Goal: Obtain resource: Obtain resource

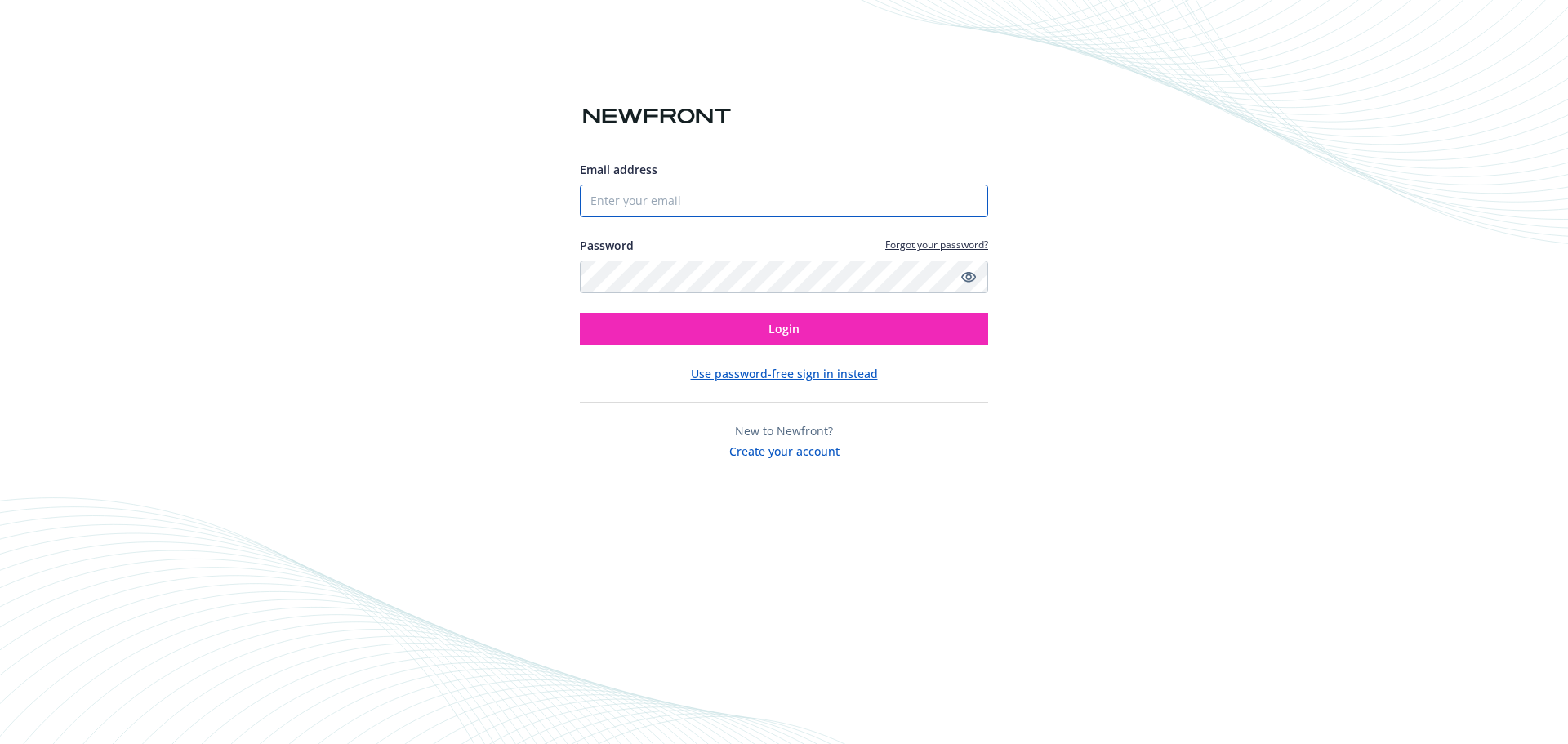
drag, startPoint x: 0, startPoint y: 0, endPoint x: 729, endPoint y: 190, distance: 753.4
click at [729, 190] on input "Email address" at bounding box center [784, 201] width 409 height 33
type input "[EMAIL_ADDRESS][DOMAIN_NAME]"
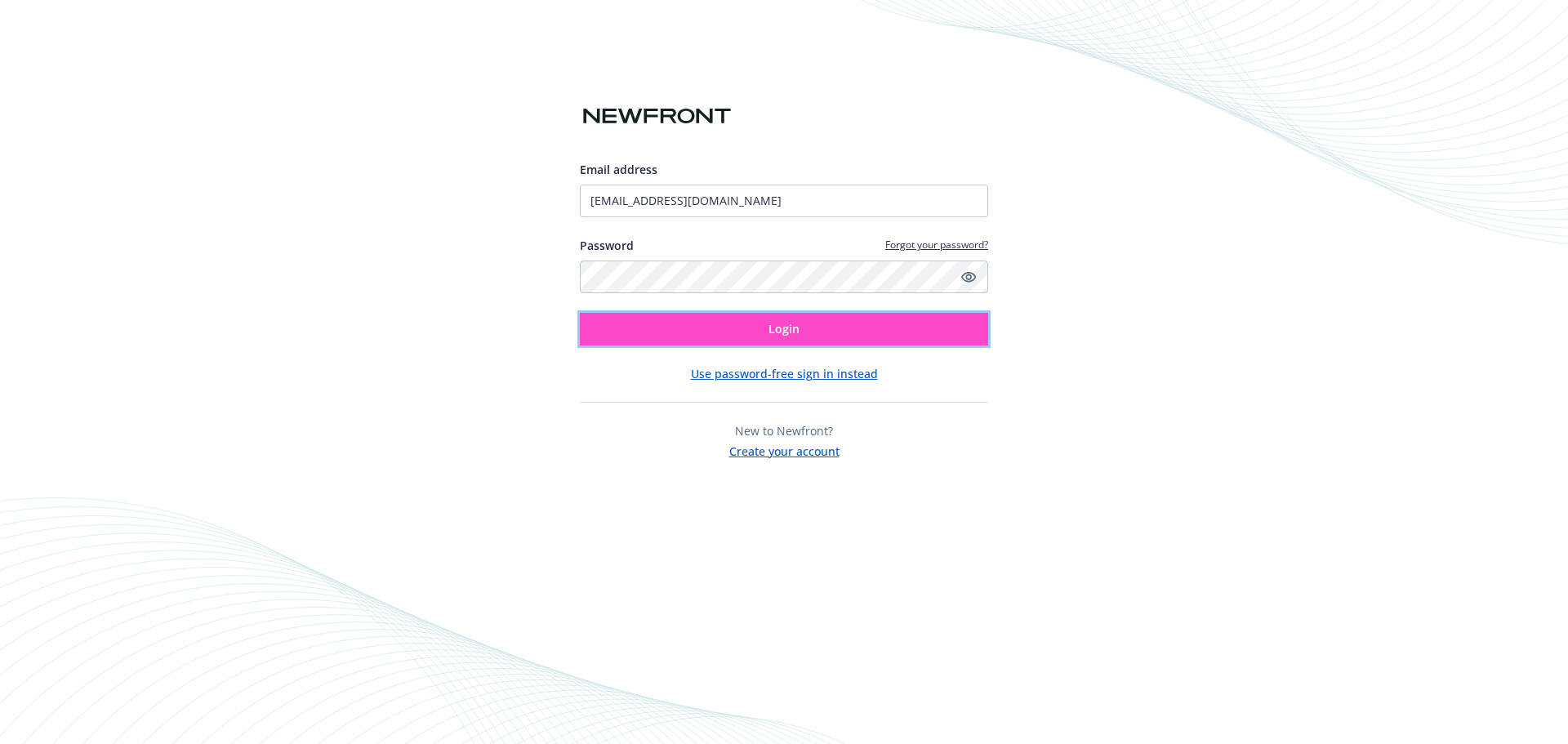
click at [745, 331] on button "Login" at bounding box center [784, 329] width 409 height 33
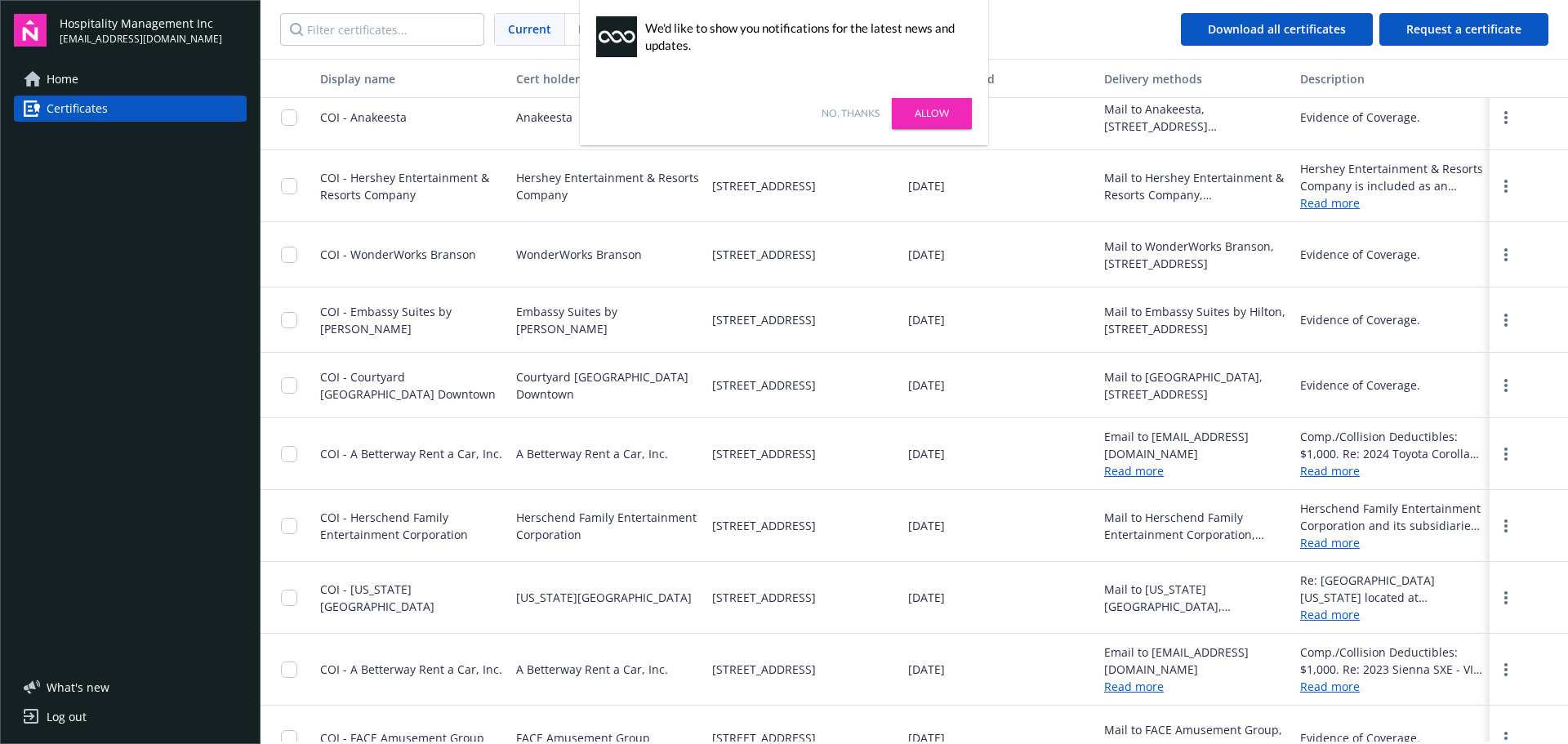
scroll to position [409, 0]
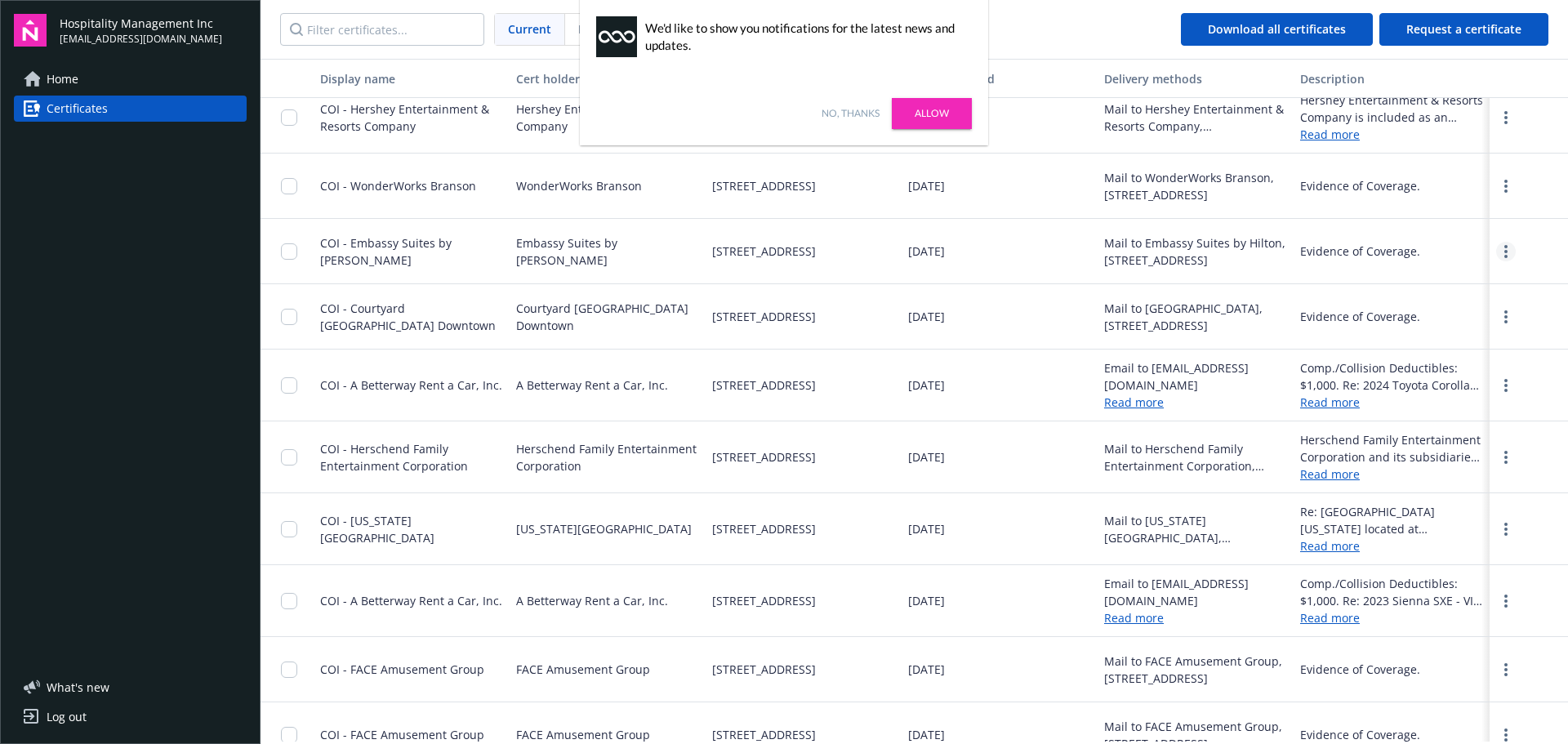
click at [1496, 254] on link "more" at bounding box center [1506, 251] width 19 height 19
click at [1456, 283] on link "Download" at bounding box center [1461, 285] width 107 height 33
click at [941, 112] on link "Allow" at bounding box center [932, 113] width 80 height 31
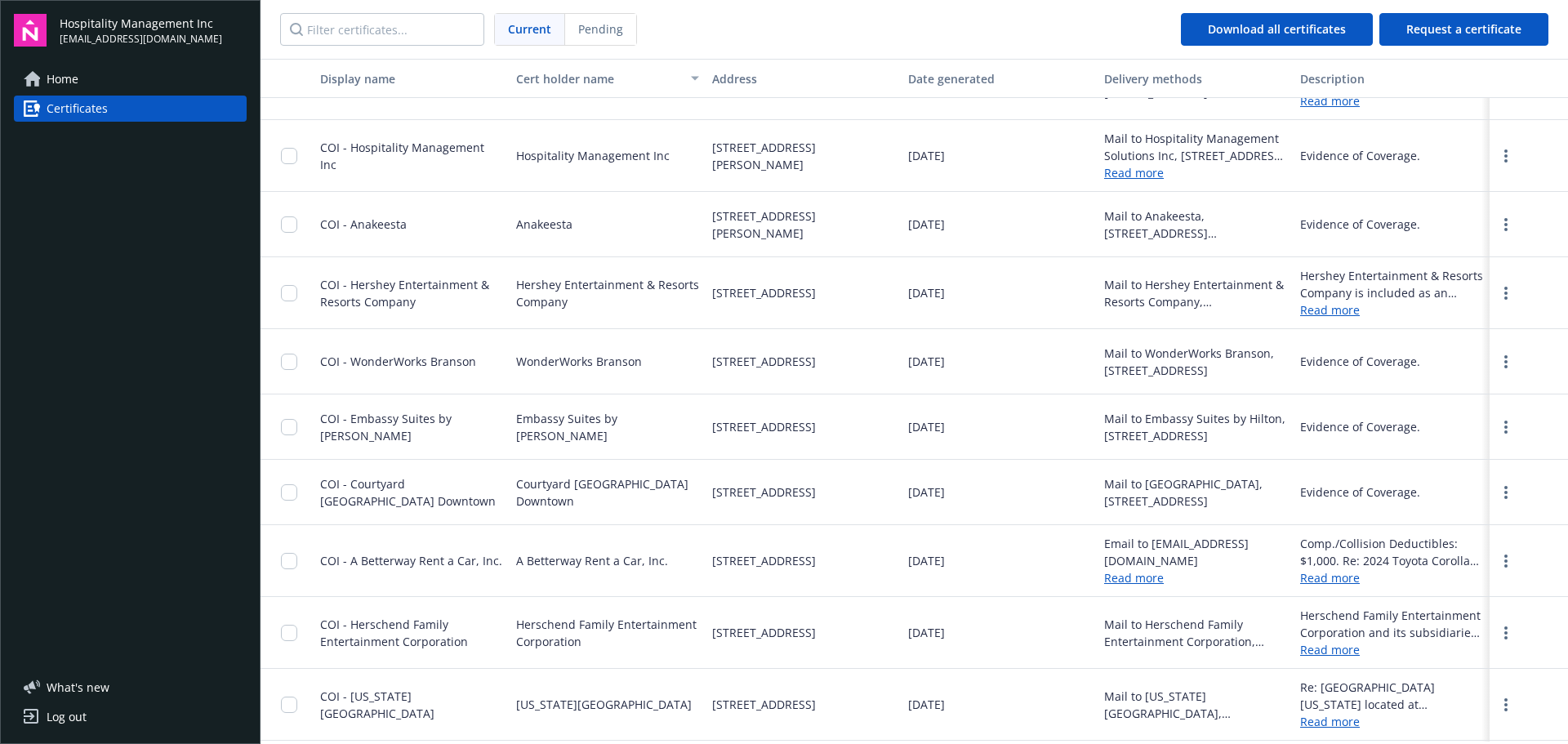
scroll to position [245, 0]
click at [1505, 160] on icon "more" at bounding box center [1506, 157] width 3 height 13
click at [1469, 187] on link "Download" at bounding box center [1461, 190] width 107 height 33
click at [286, 422] on input "checkbox" at bounding box center [288, 428] width 16 height 16
click at [290, 498] on input "checkbox" at bounding box center [288, 493] width 16 height 16
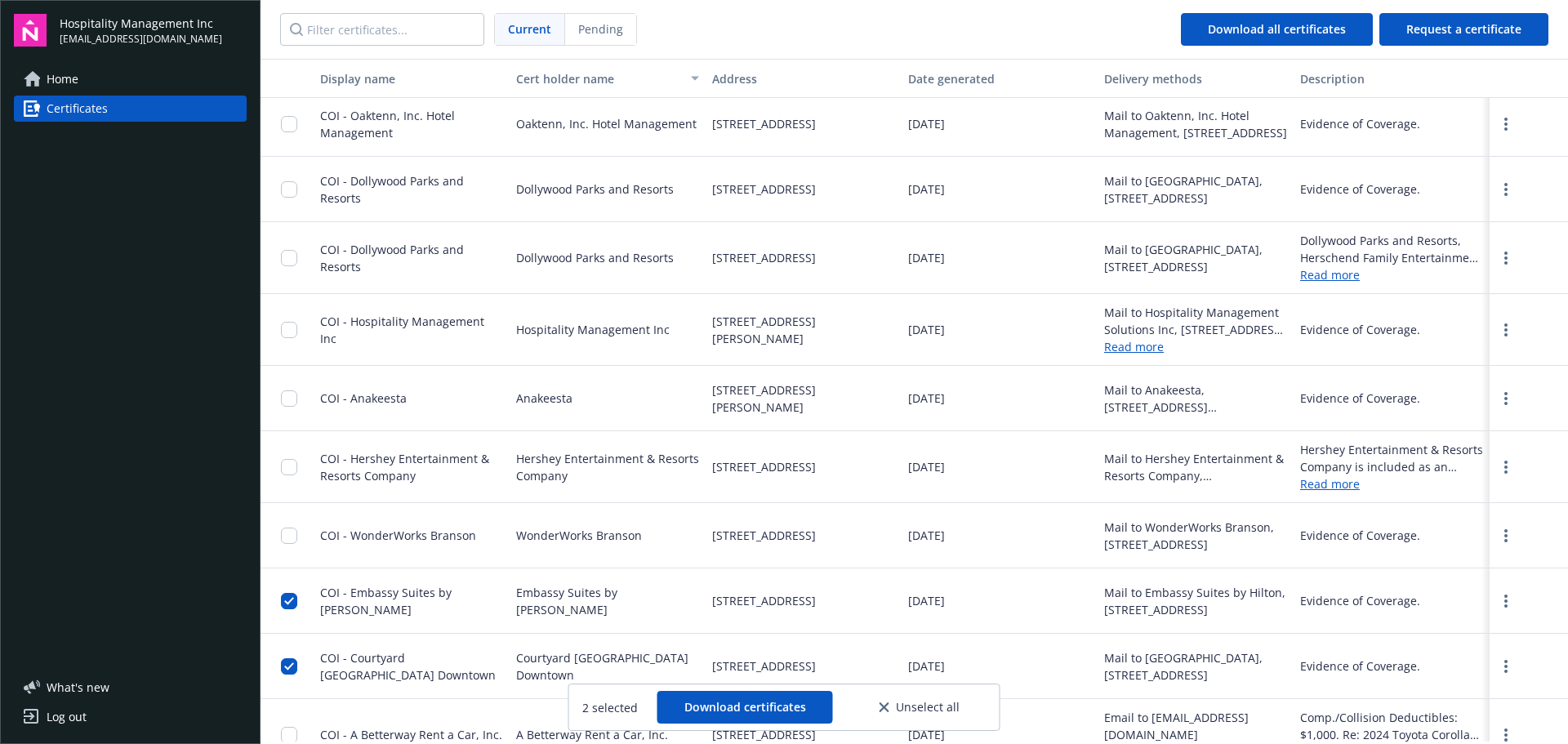
scroll to position [0, 0]
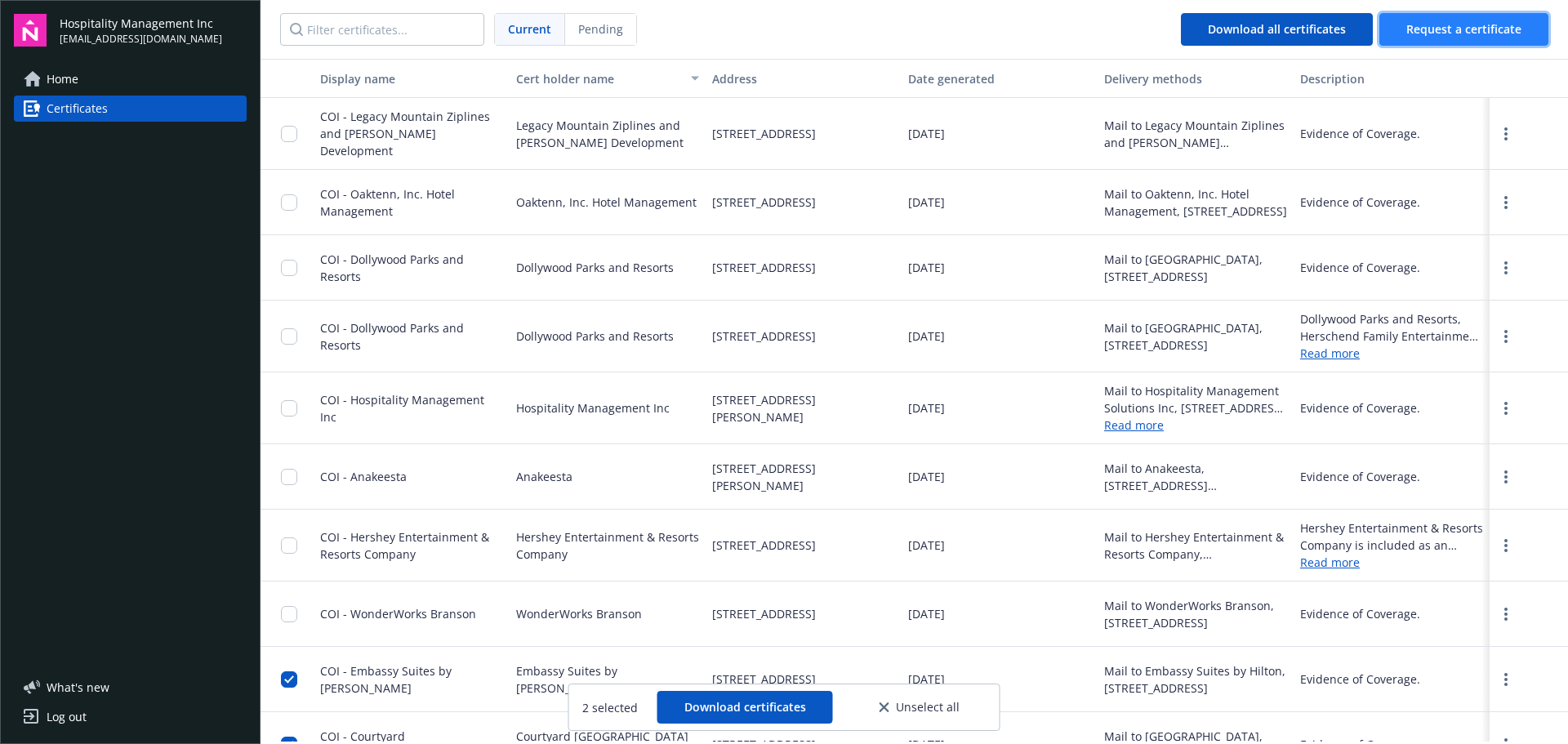
click at [1452, 36] on span "Request a certificate" at bounding box center [1464, 29] width 115 height 15
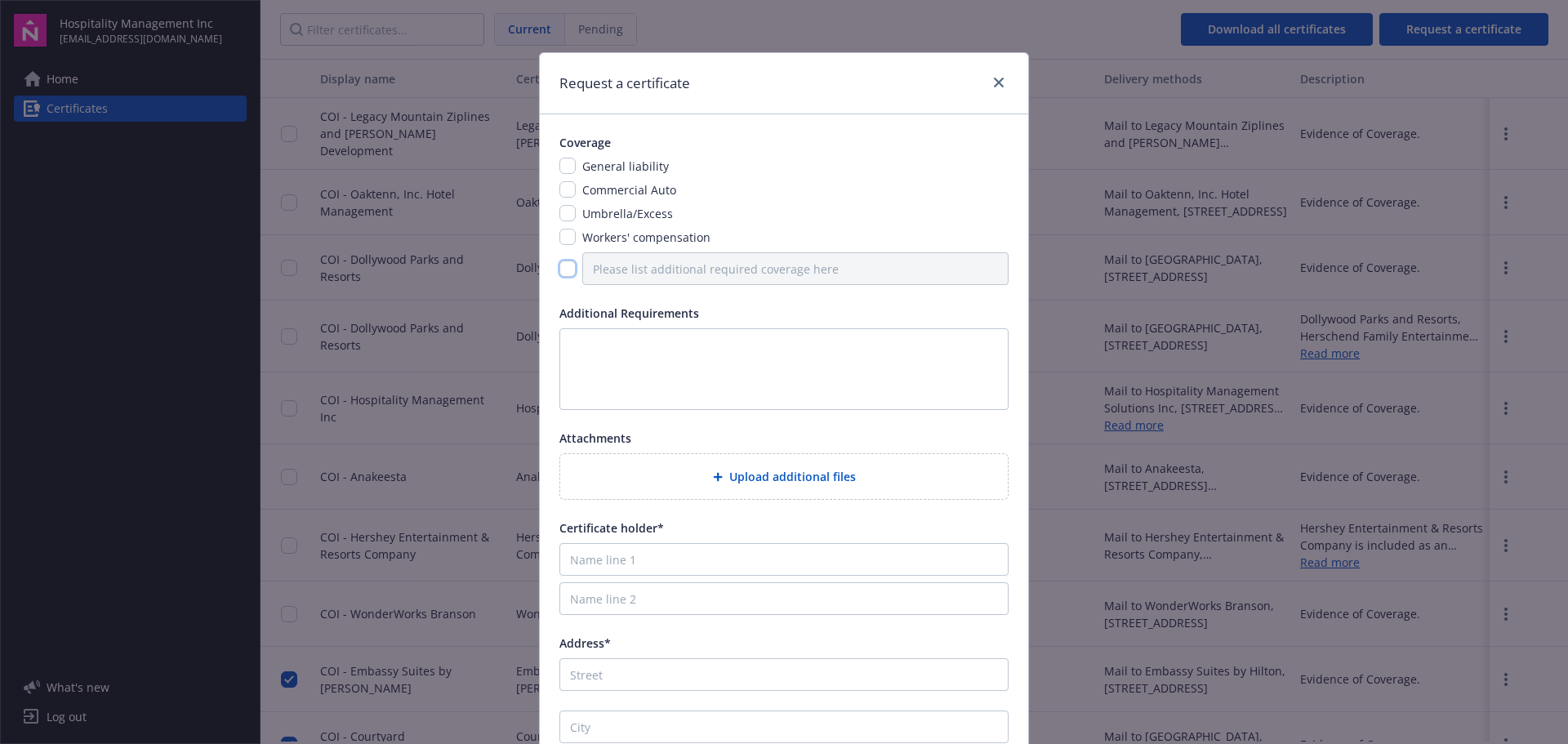
click at [561, 267] on input "checkbox" at bounding box center [567, 268] width 16 height 16
checkbox input "true"
click at [560, 168] on input "checkbox" at bounding box center [567, 165] width 16 height 16
checkbox input "true"
click at [562, 271] on input "checkbox" at bounding box center [567, 268] width 16 height 16
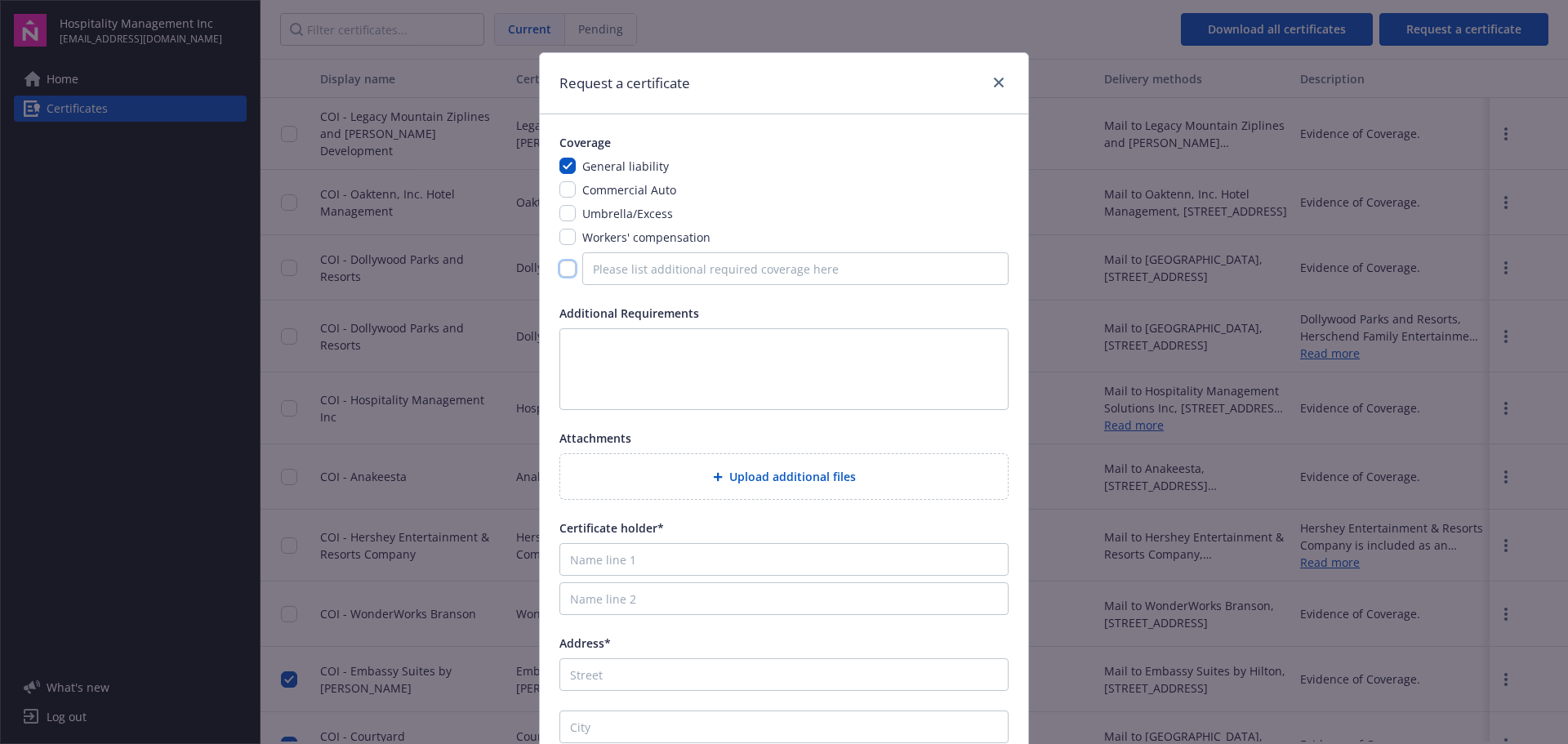
checkbox input "false"
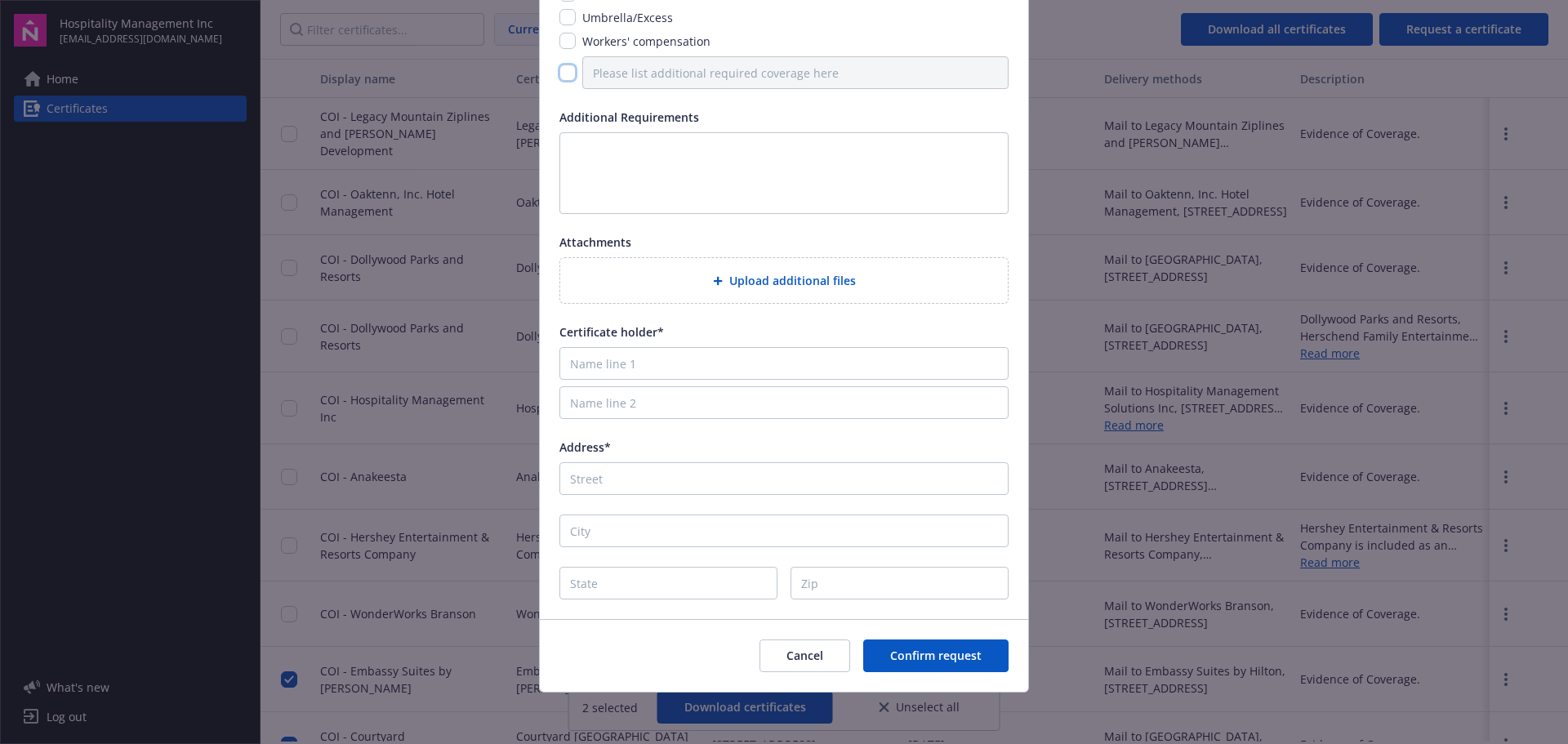
scroll to position [197, 0]
click at [614, 360] on input "Name line 1" at bounding box center [784, 362] width 449 height 33
click at [709, 360] on input "Name line 1" at bounding box center [784, 362] width 449 height 33
paste input "Hilton Garden Inn Gatlinburg"
type input "Hilton Garden Inn Gatlinburg"
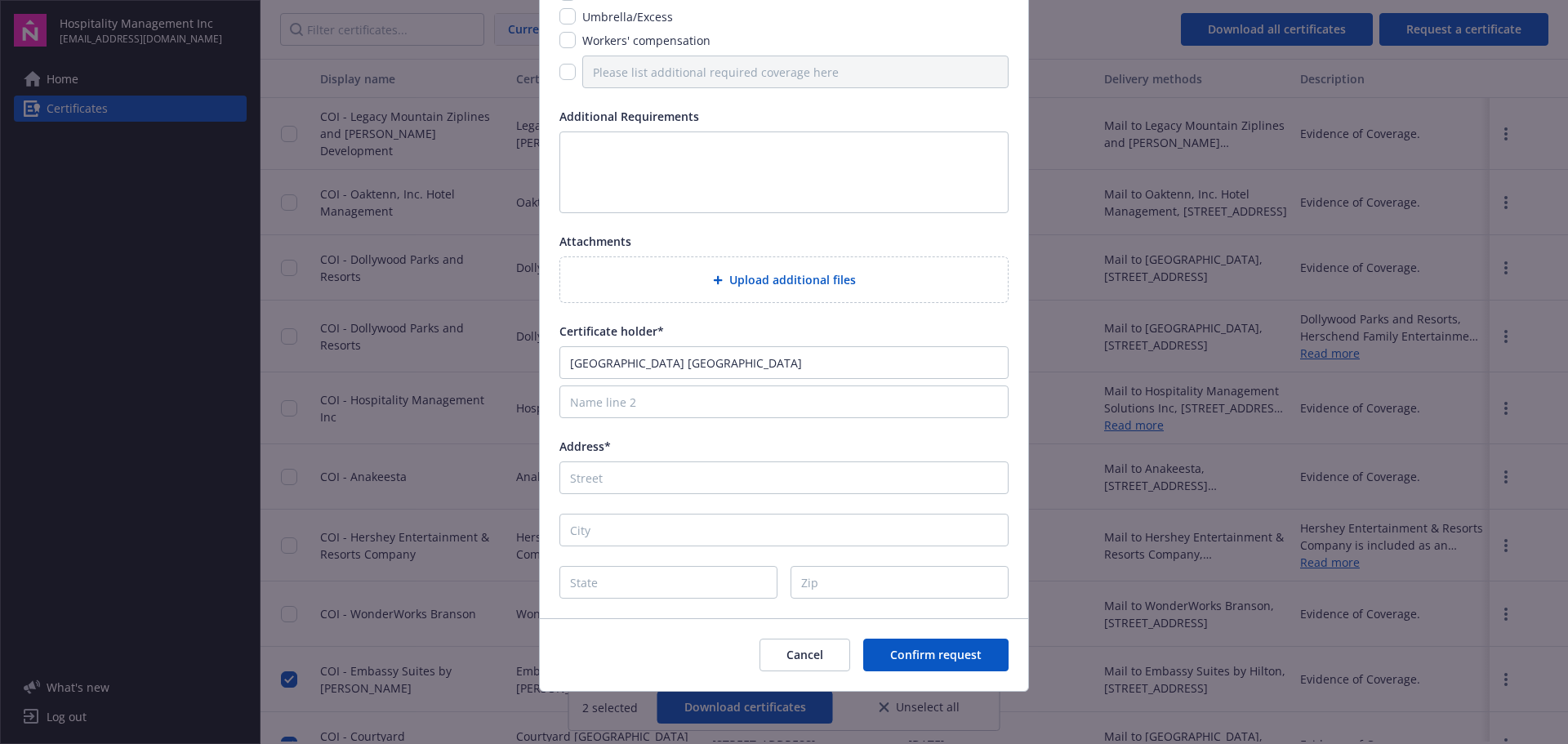
click at [542, 468] on div "Coverage General liability Commercial Auto Umbrella/Excess Workers' compensatio…" at bounding box center [784, 267] width 488 height 701
click at [573, 468] on input "Address*" at bounding box center [784, 478] width 449 height 33
paste input "635 River Rd"
type input "635 River Rd"
click at [597, 534] on input "City" at bounding box center [784, 530] width 449 height 33
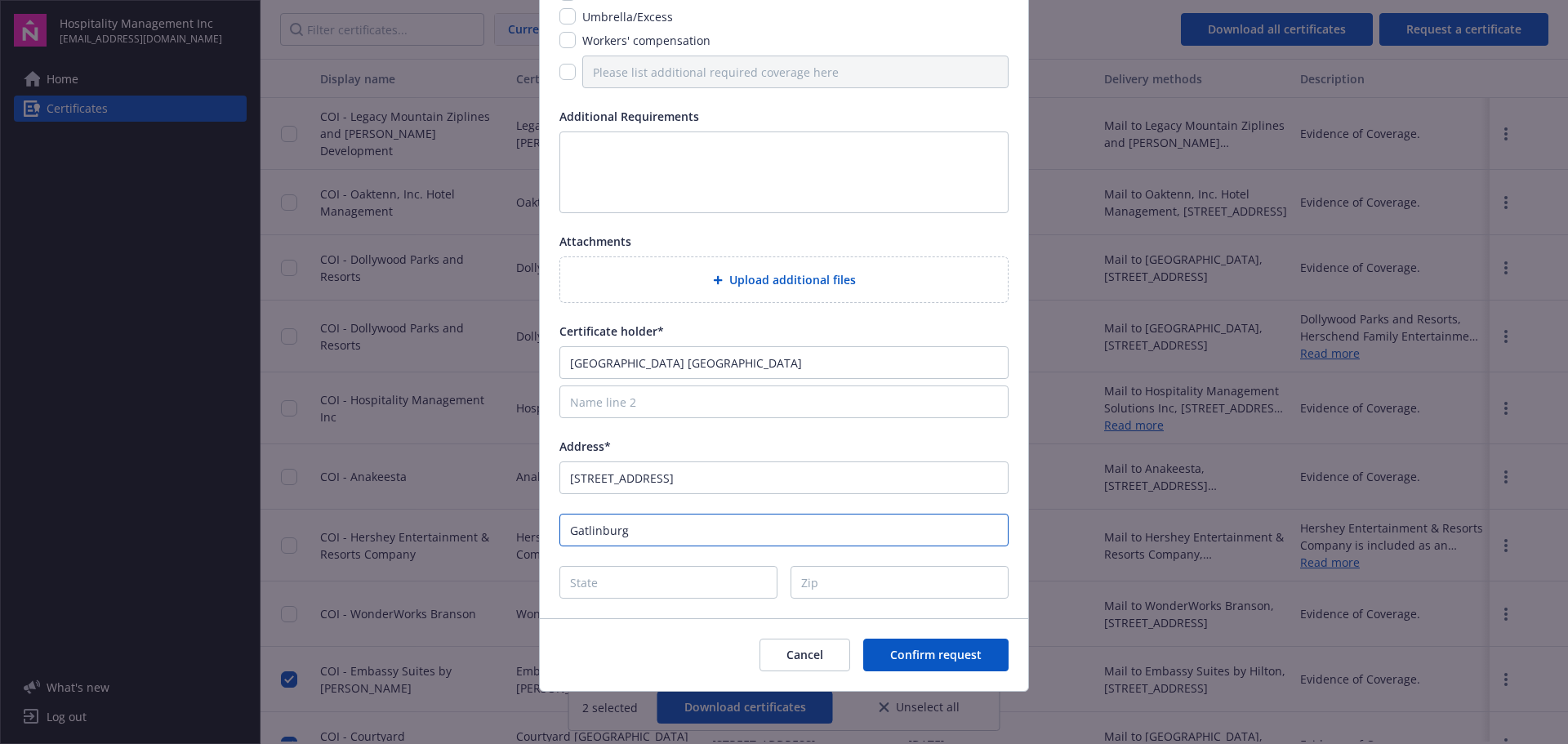
type input "Gatlinburg"
type input "TN"
type input "37738"
click at [914, 227] on div "Coverage General liability Commercial Auto Umbrella/Excess Workers' compensatio…" at bounding box center [784, 267] width 488 height 701
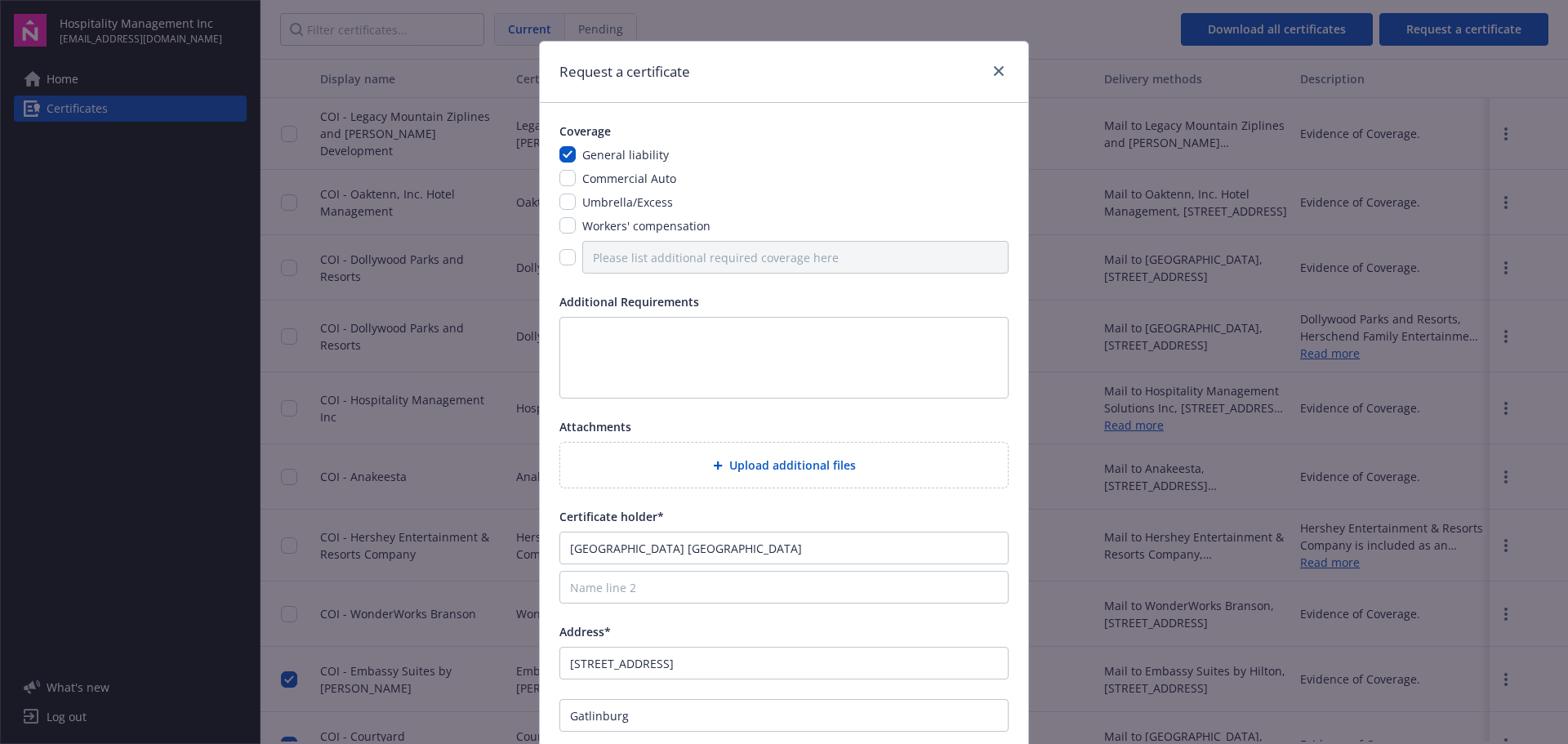
scroll to position [0, 0]
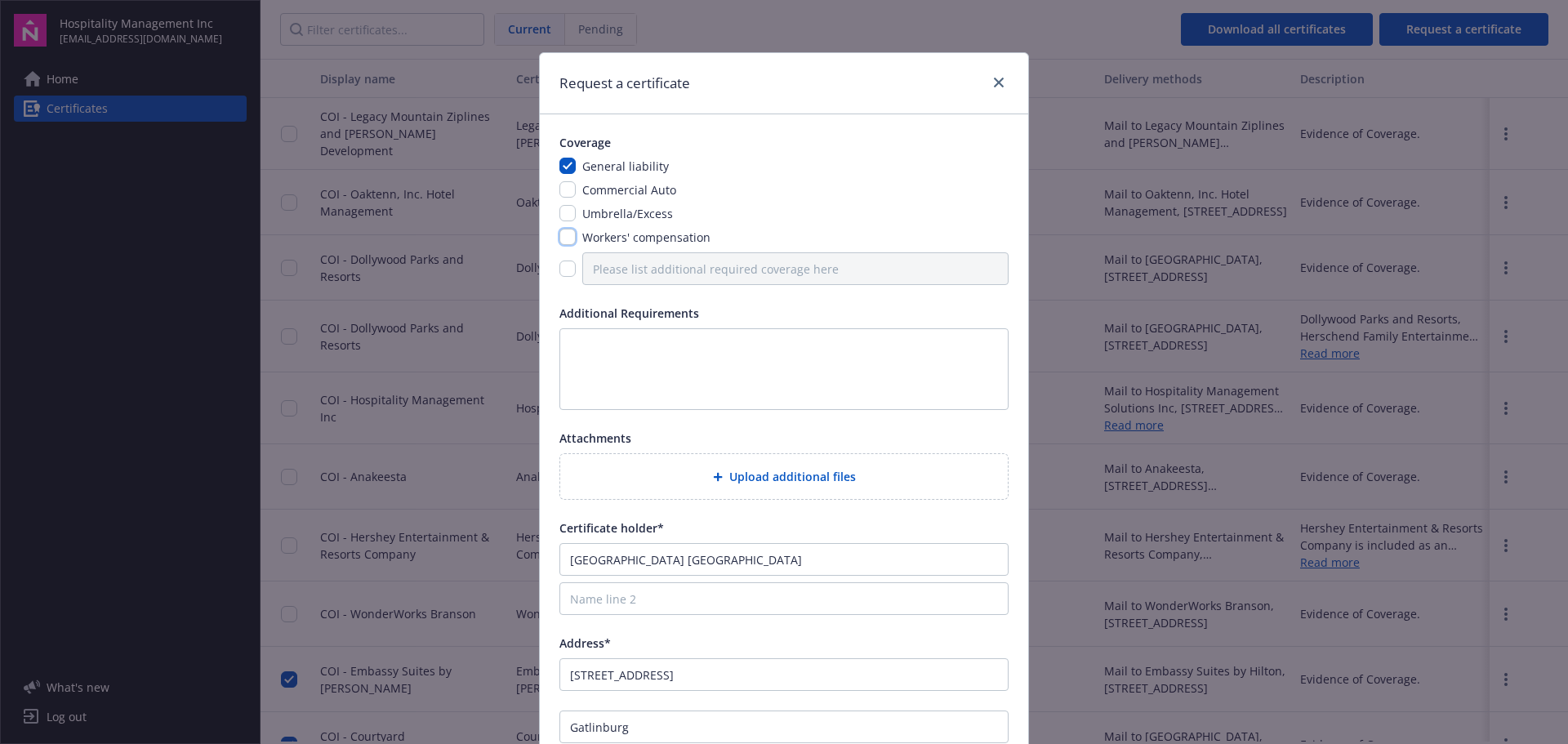
click at [563, 236] on input "checkbox" at bounding box center [567, 236] width 16 height 16
checkbox input "true"
click at [744, 595] on input "Name line 2" at bounding box center [784, 599] width 449 height 33
click at [878, 524] on div "Certificate holder*" at bounding box center [784, 528] width 449 height 17
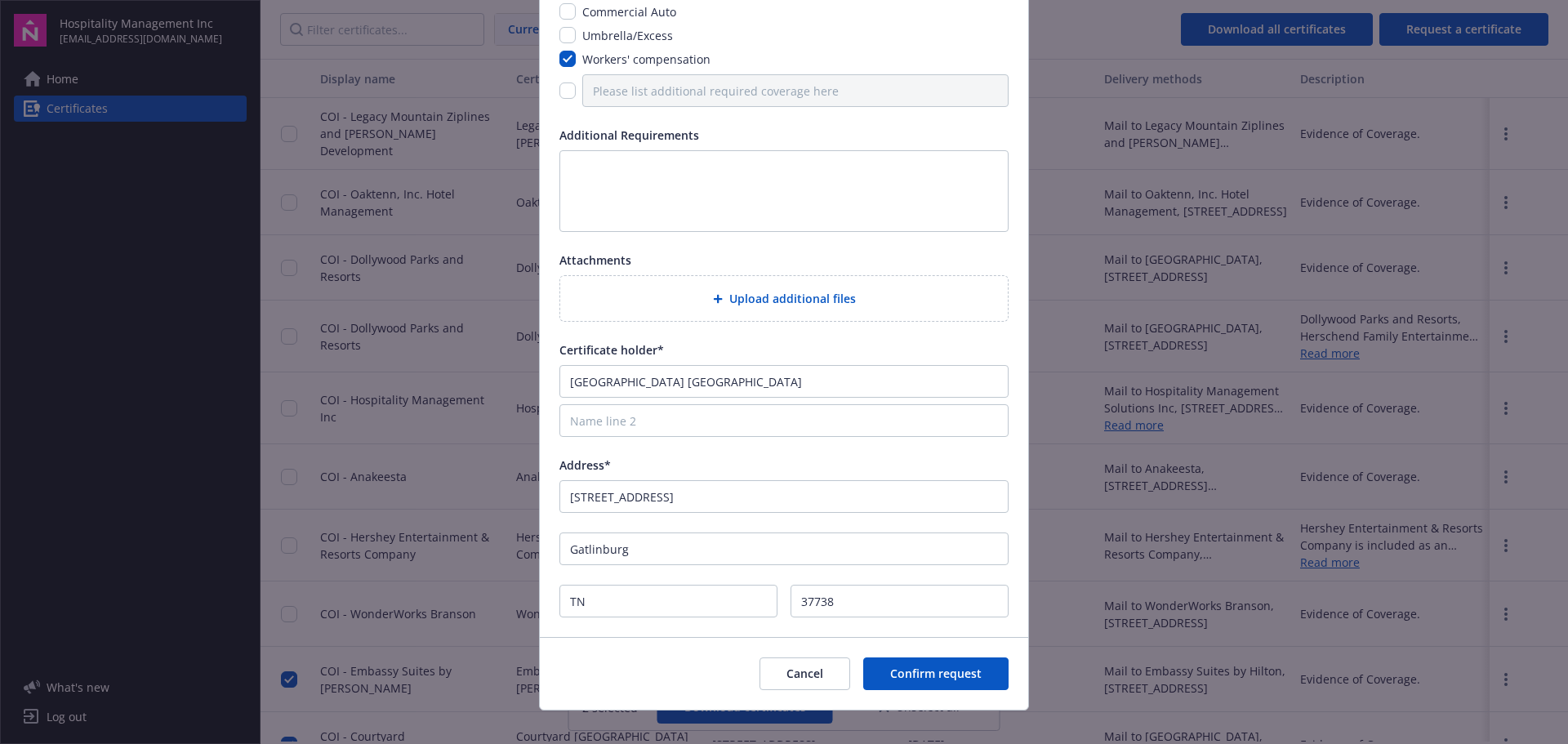
scroll to position [197, 0]
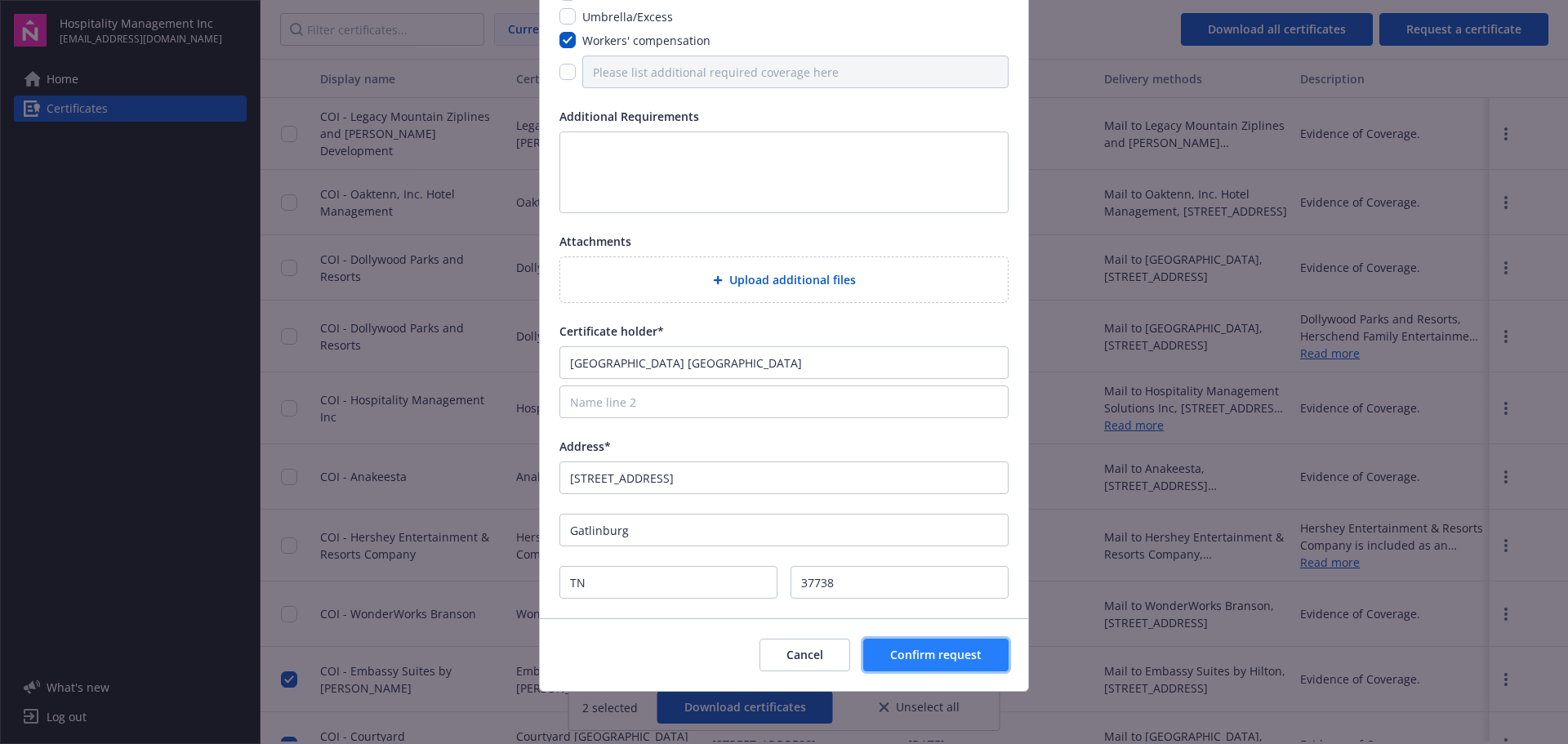
click at [980, 663] on button "Confirm request" at bounding box center [935, 655] width 145 height 33
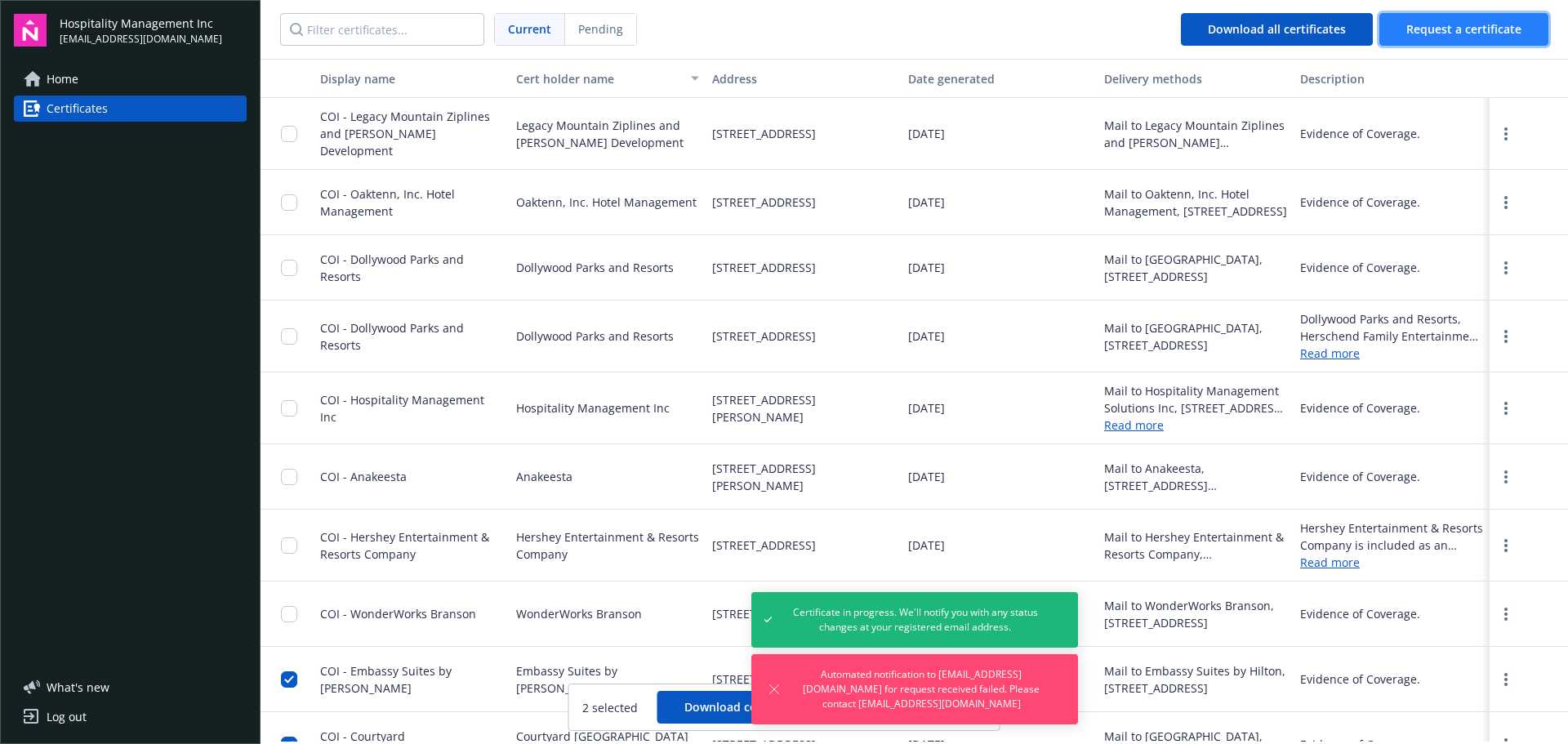
click at [1473, 36] on span "Request a certificate" at bounding box center [1464, 29] width 115 height 15
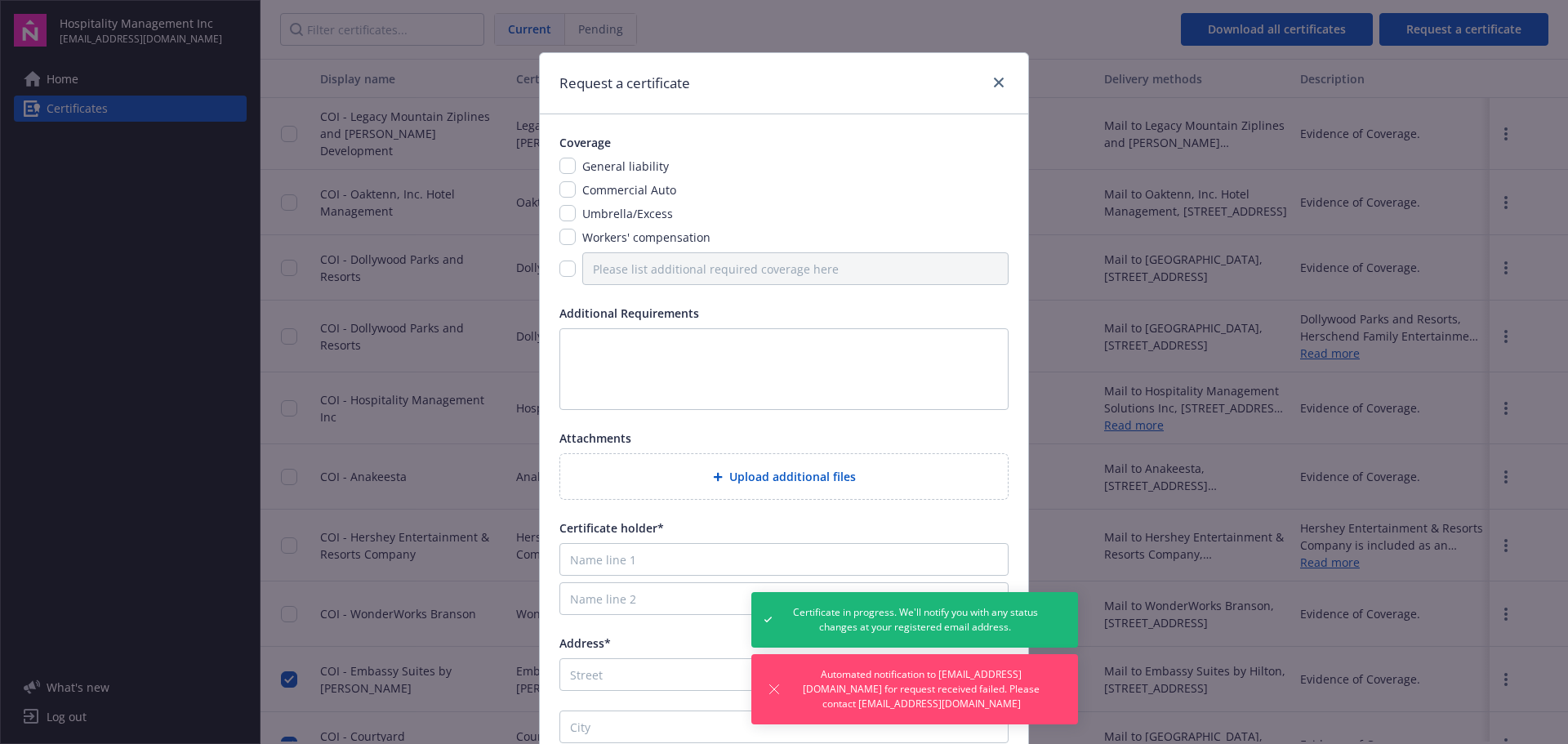
click at [630, 172] on span "General liability" at bounding box center [626, 166] width 87 height 15
click at [560, 231] on input "checkbox" at bounding box center [567, 236] width 16 height 16
checkbox input "true"
click at [561, 174] on input "checkbox" at bounding box center [567, 165] width 16 height 16
checkbox input "true"
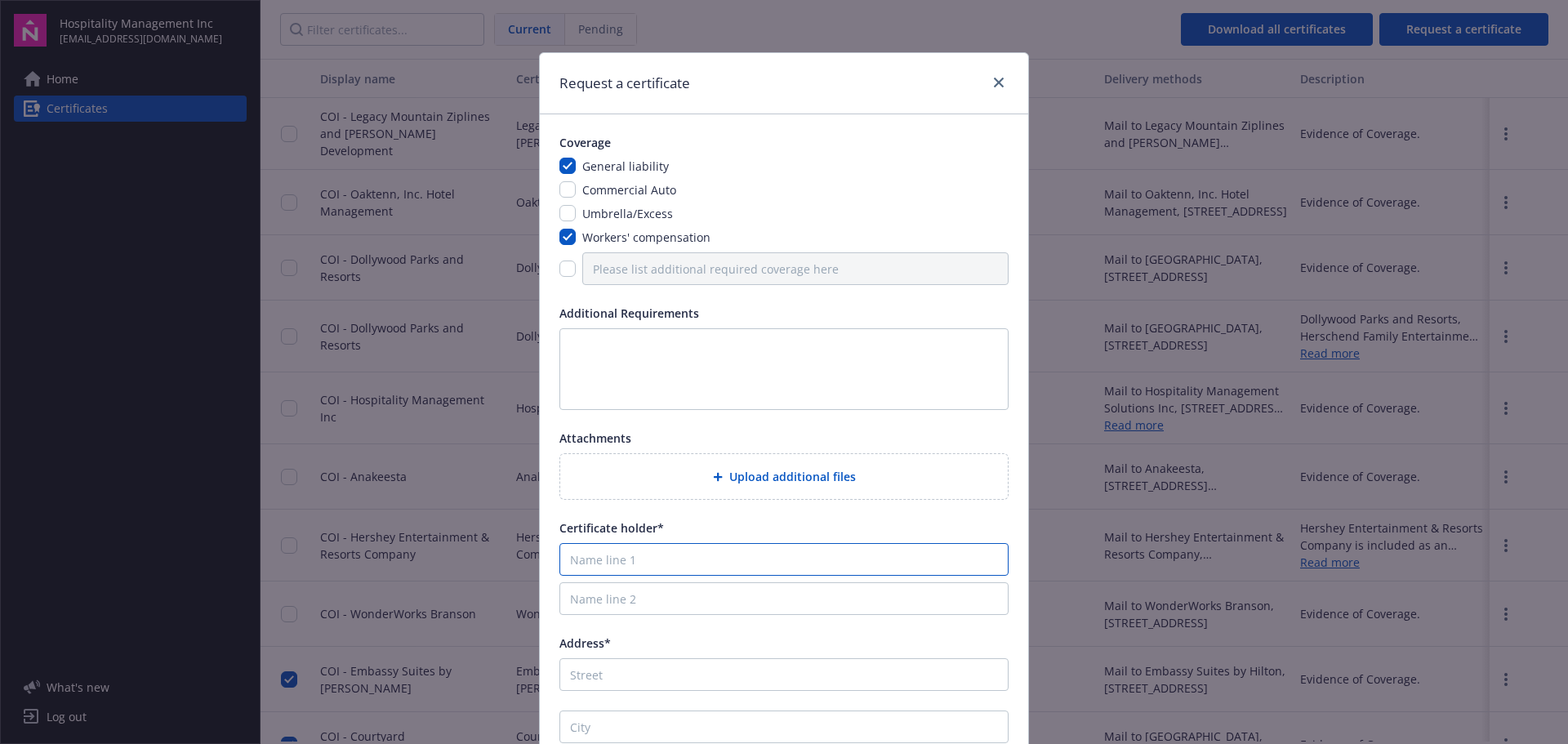
click at [712, 563] on input "Name line 1" at bounding box center [784, 559] width 449 height 33
paste input "Fairfield Inn & Suites Gatlinburg Downtown"
type input "Fairfield Inn & Suites Gatlinburg Downtown"
click at [663, 670] on input "Address*" at bounding box center [784, 675] width 449 height 33
paste input "611 Airport Rd,"
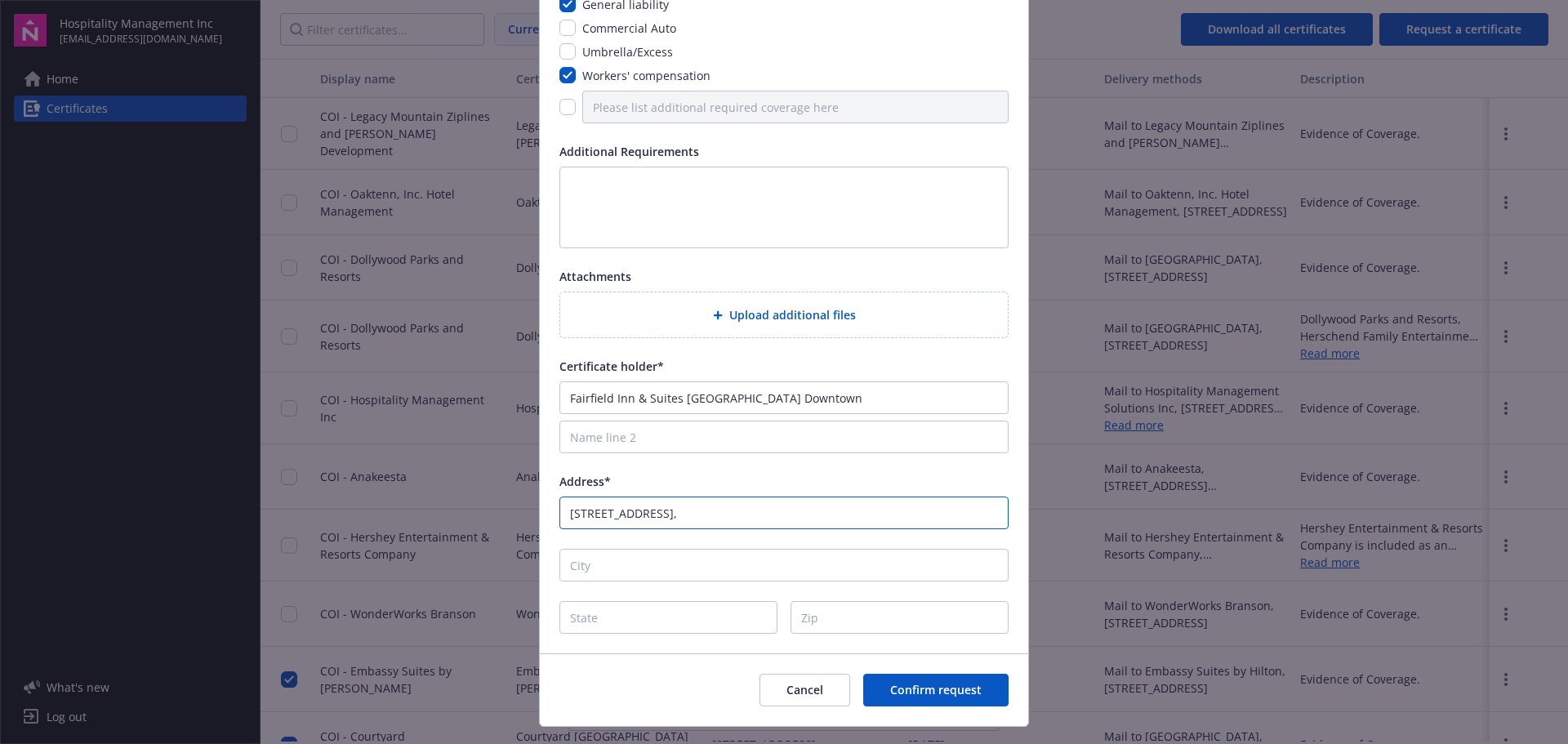
scroll to position [163, 0]
type input "611 Airport Rd,"
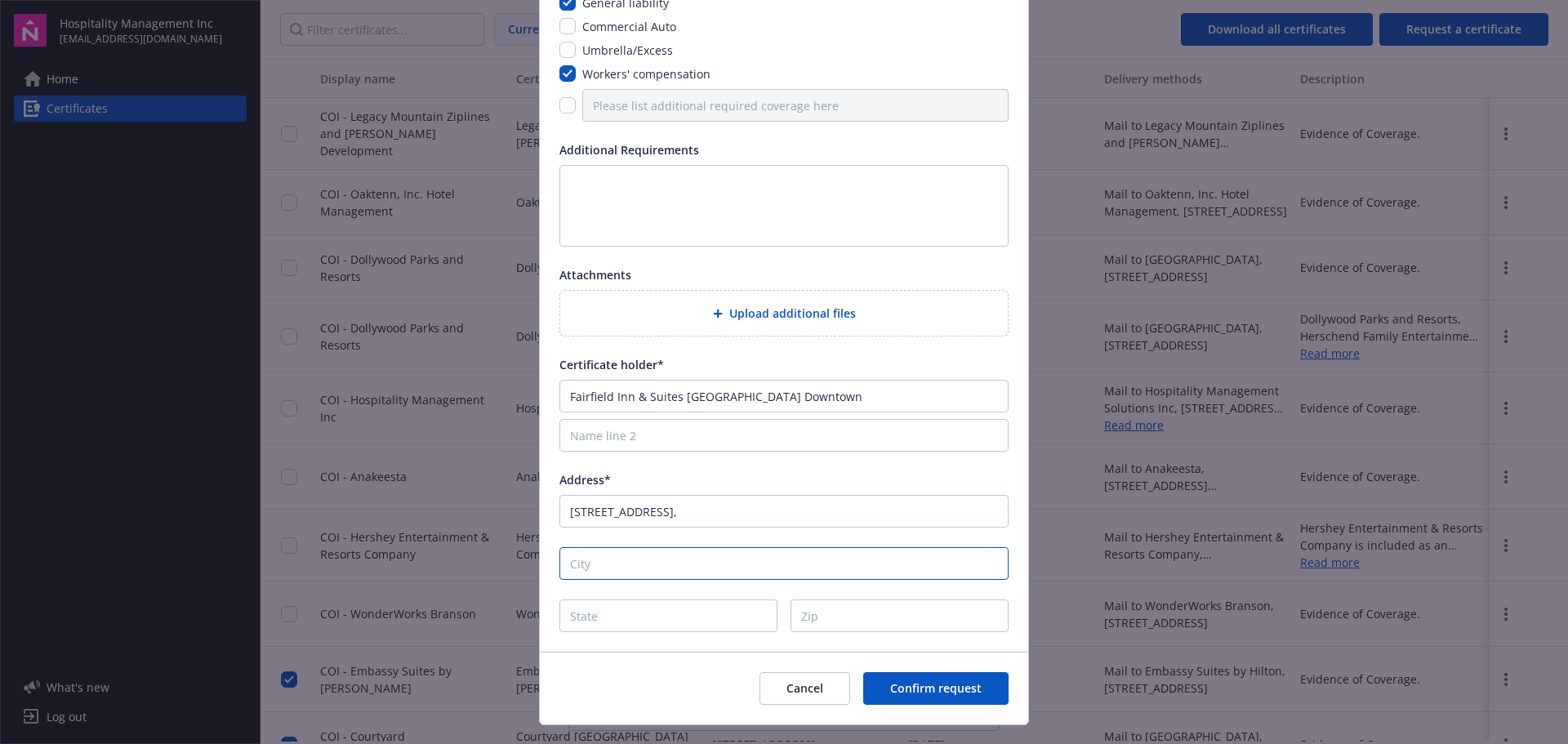
click at [673, 567] on input "City" at bounding box center [784, 563] width 449 height 33
type input "Gatlinburg"
type input "TN"
type input "37738"
click at [892, 38] on div "General liability Commercial Auto Umbrella/Excess Workers' compensation" at bounding box center [784, 58] width 449 height 128
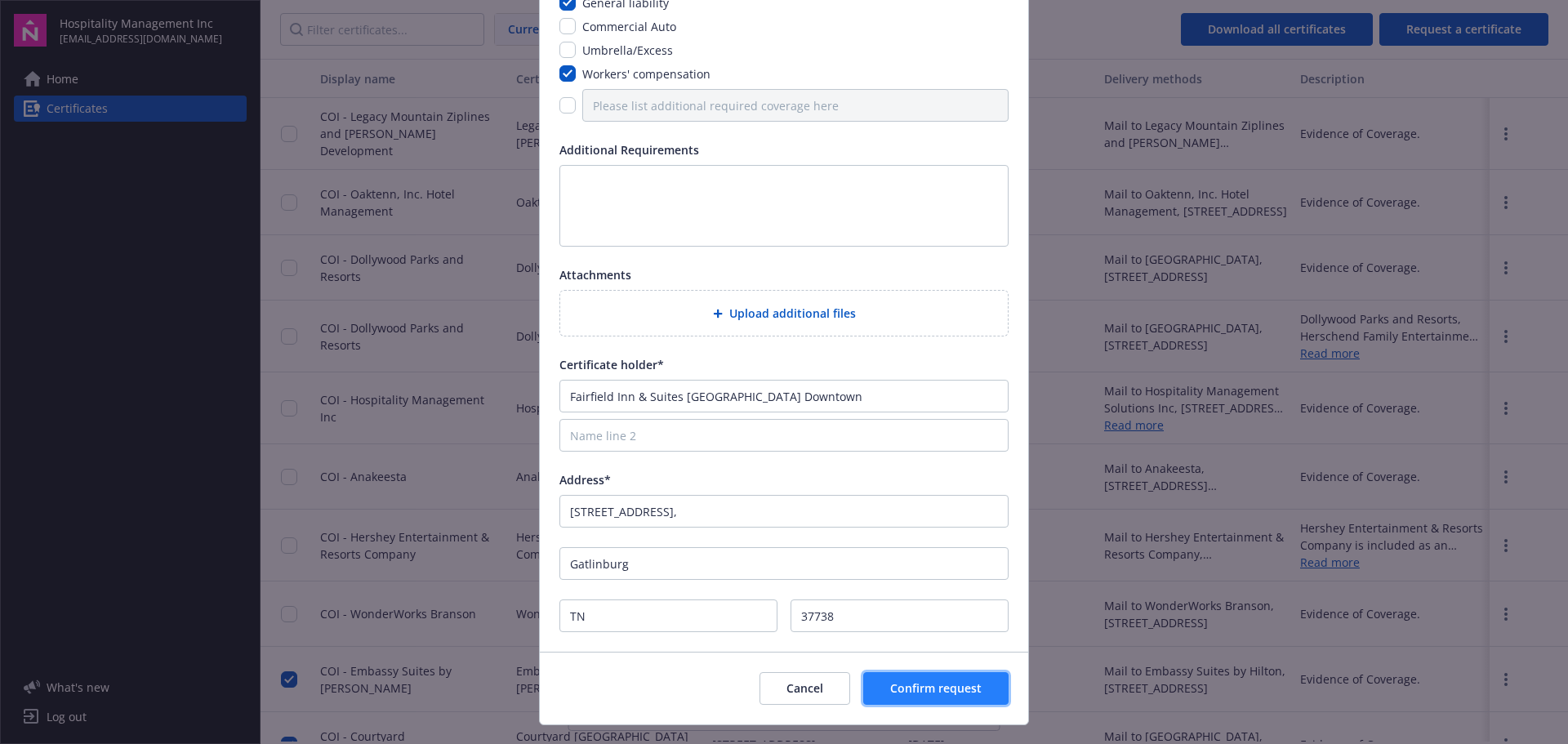
click at [942, 697] on button "Confirm request" at bounding box center [935, 688] width 145 height 33
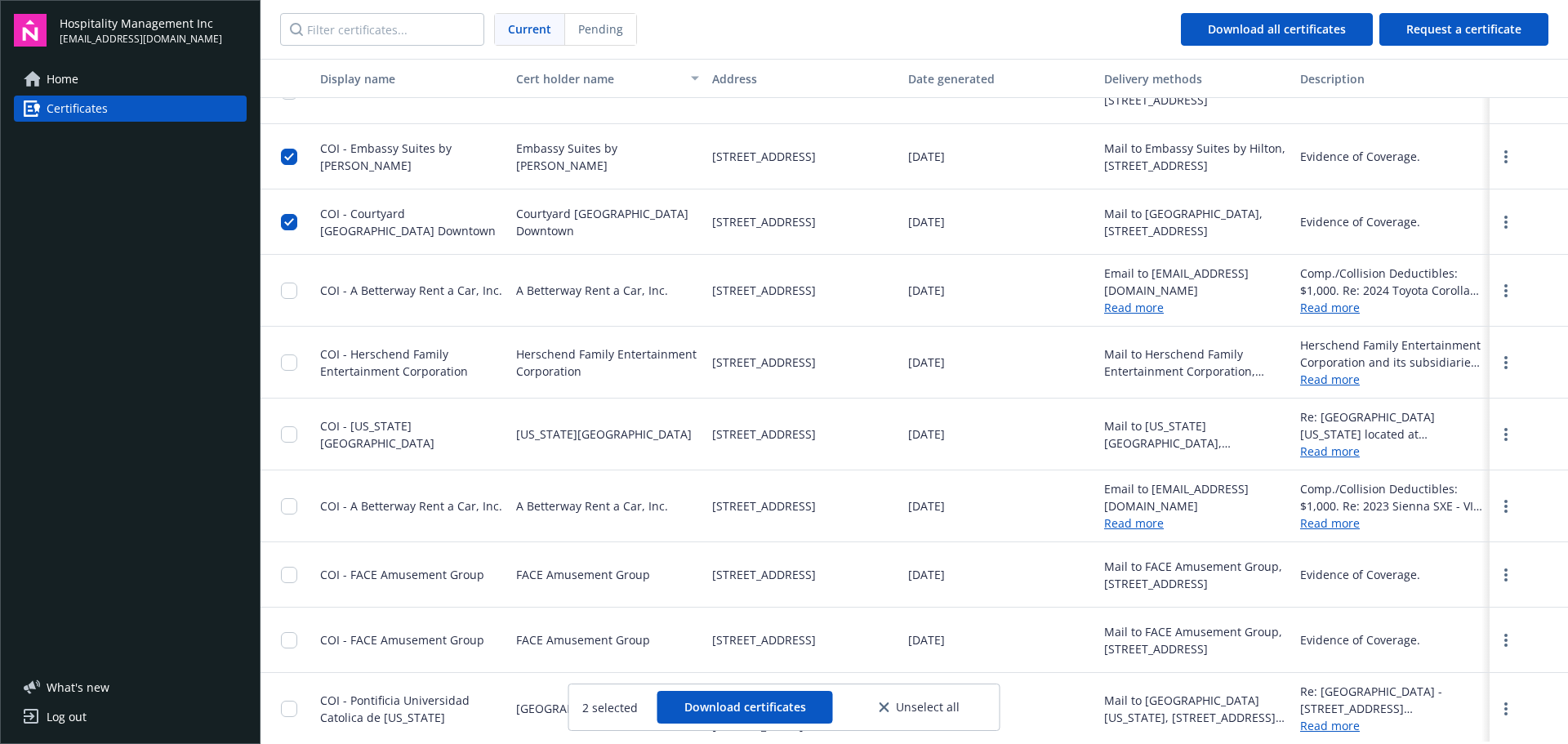
scroll to position [402, 0]
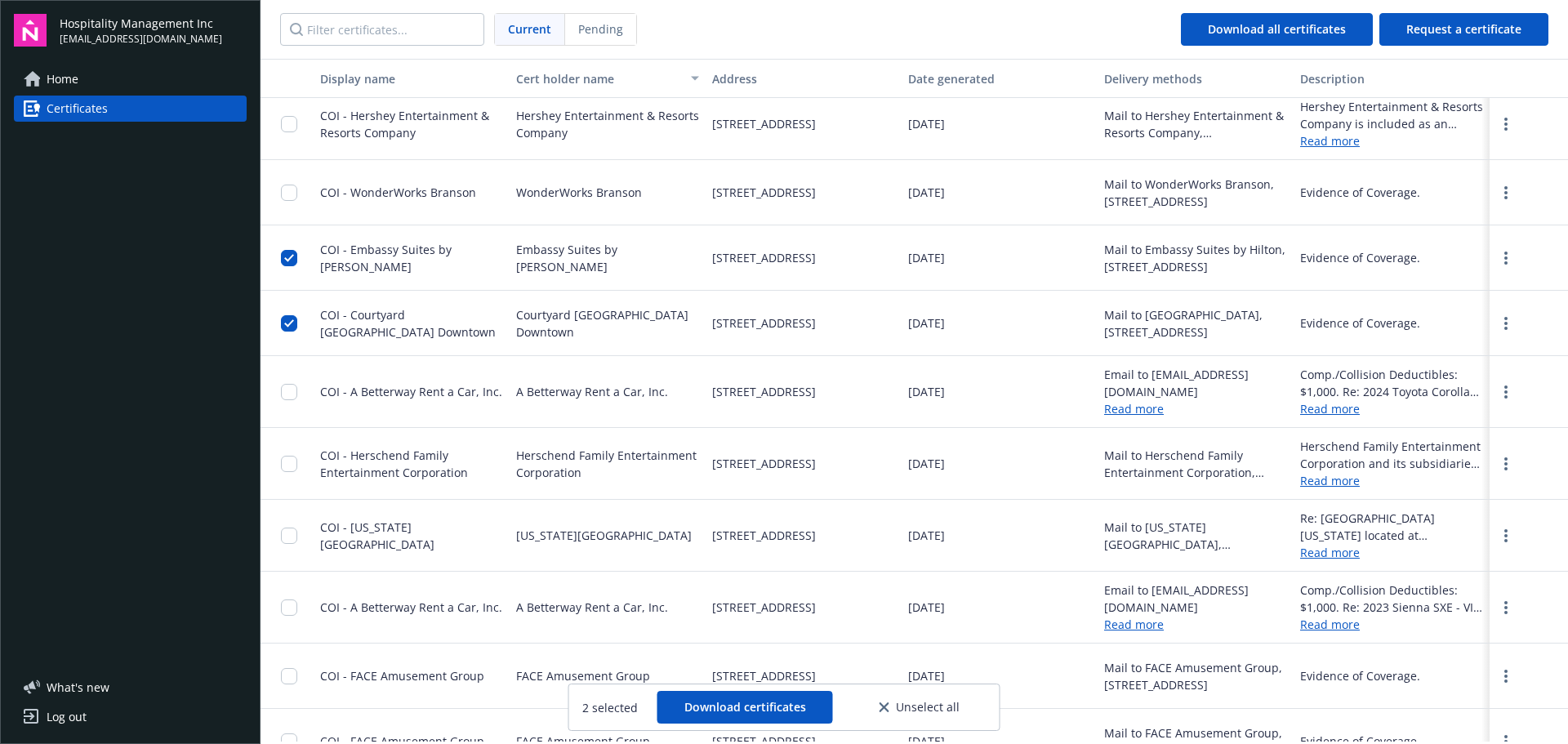
click at [922, 705] on span "Unselect all" at bounding box center [928, 707] width 63 height 12
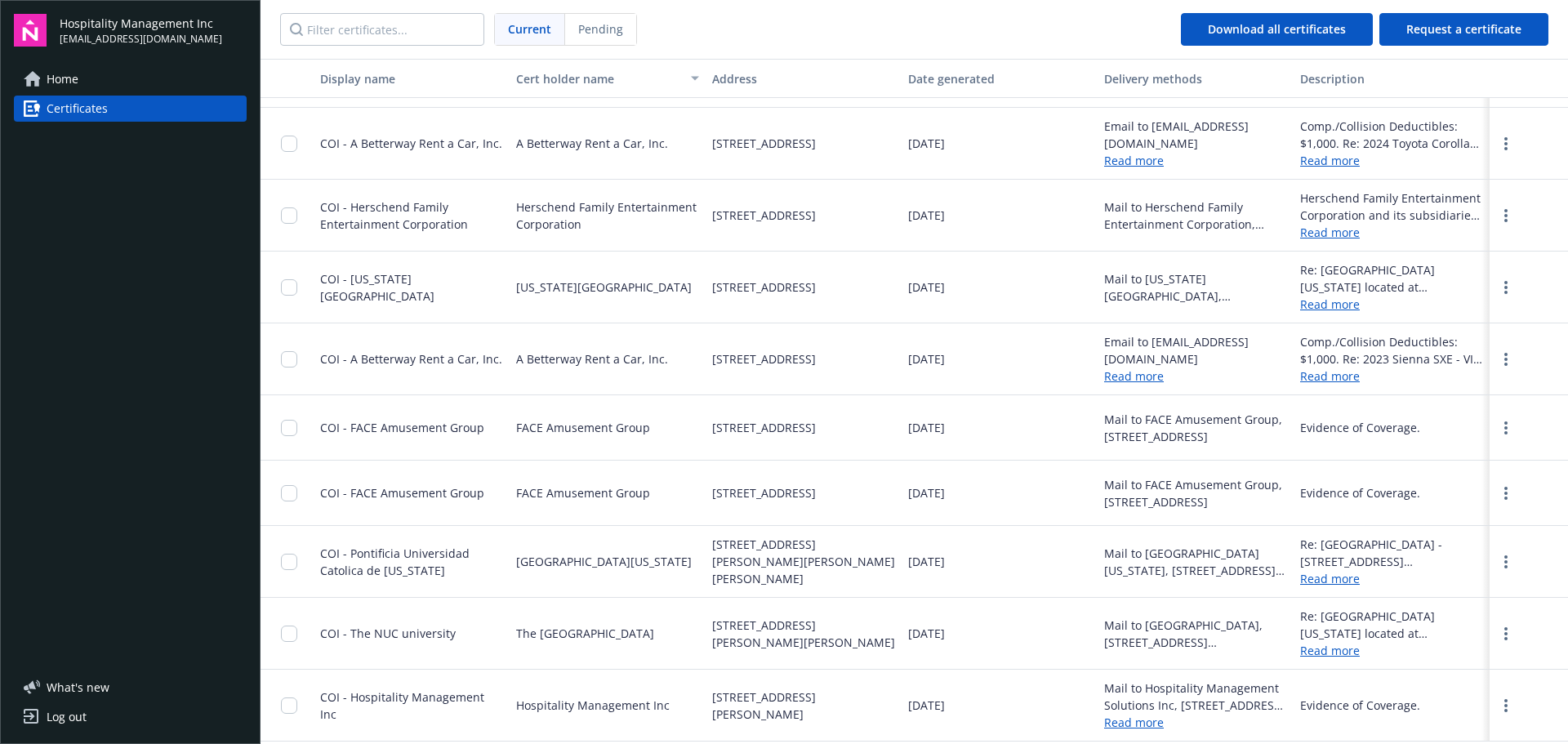
scroll to position [154, 0]
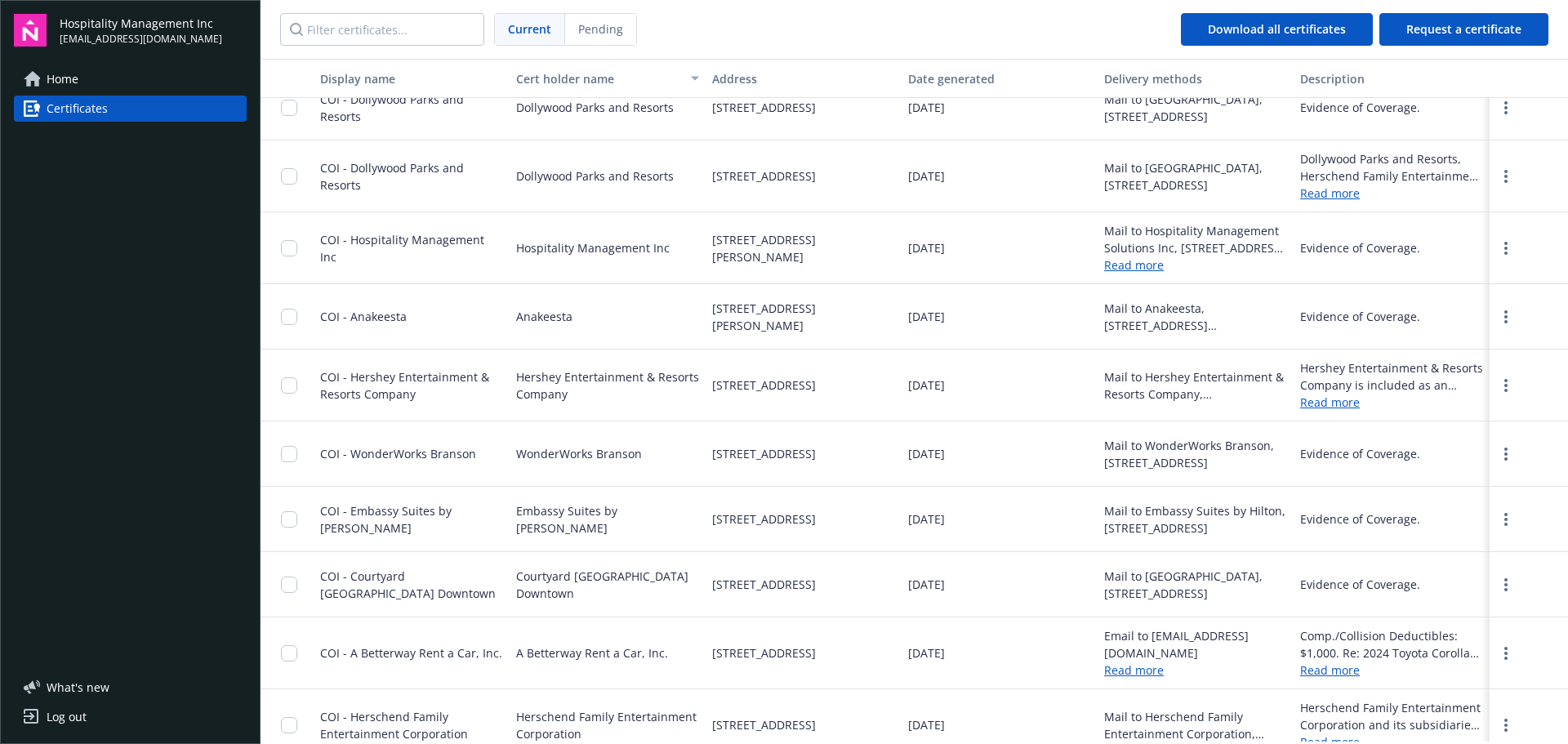
click at [137, 114] on link "Certificates" at bounding box center [130, 108] width 233 height 26
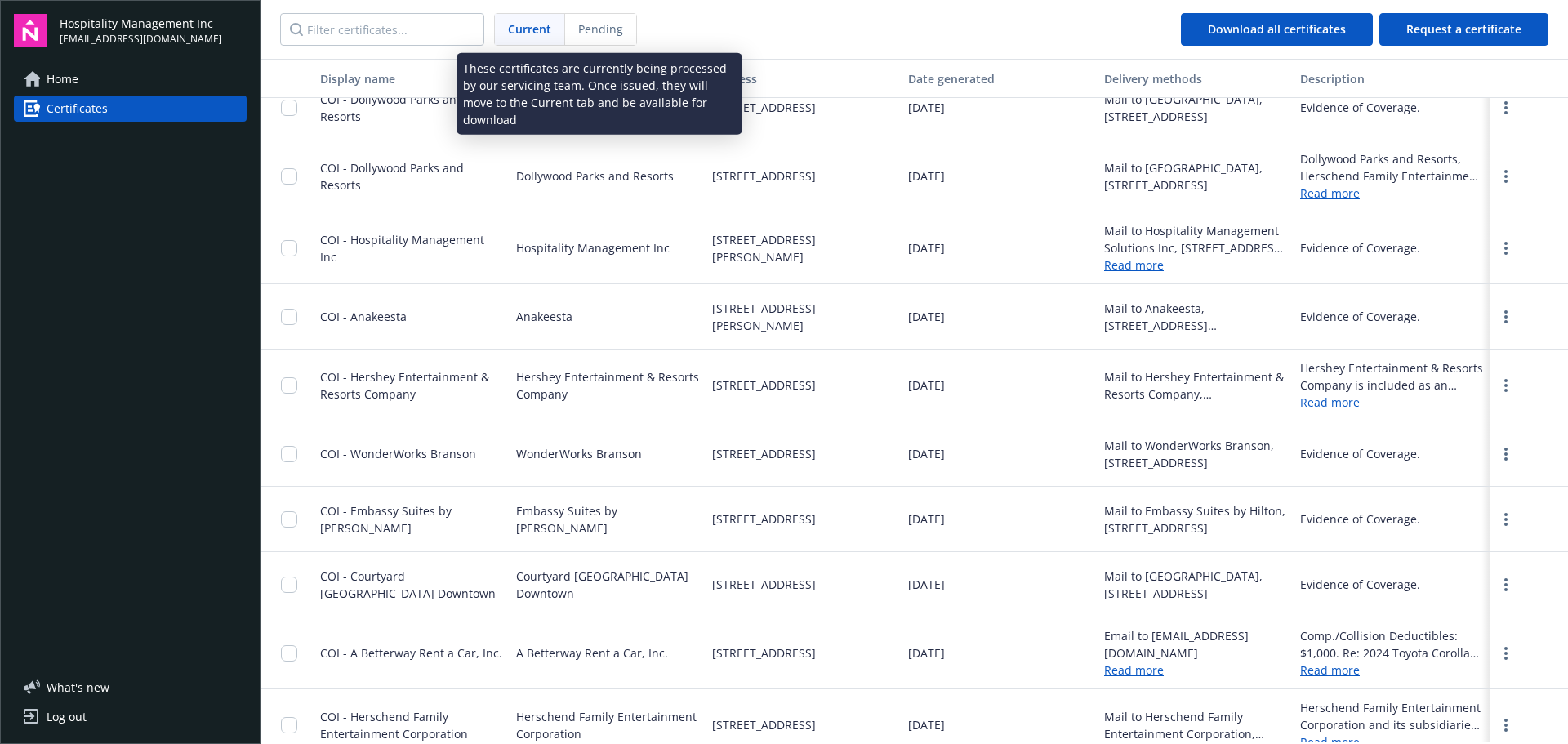
click at [611, 24] on span "Pending" at bounding box center [600, 29] width 45 height 17
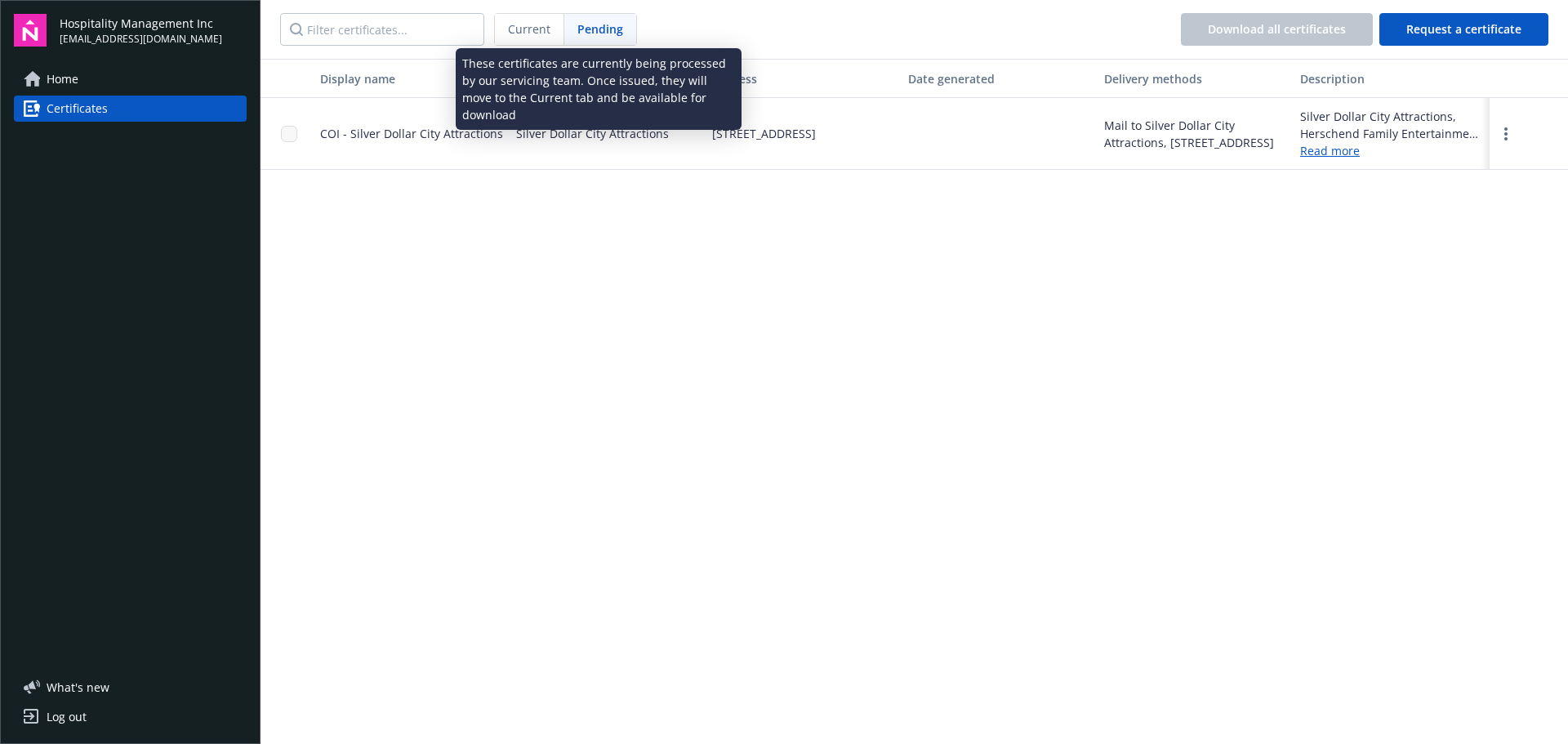
click at [537, 27] on span "Current" at bounding box center [529, 29] width 42 height 17
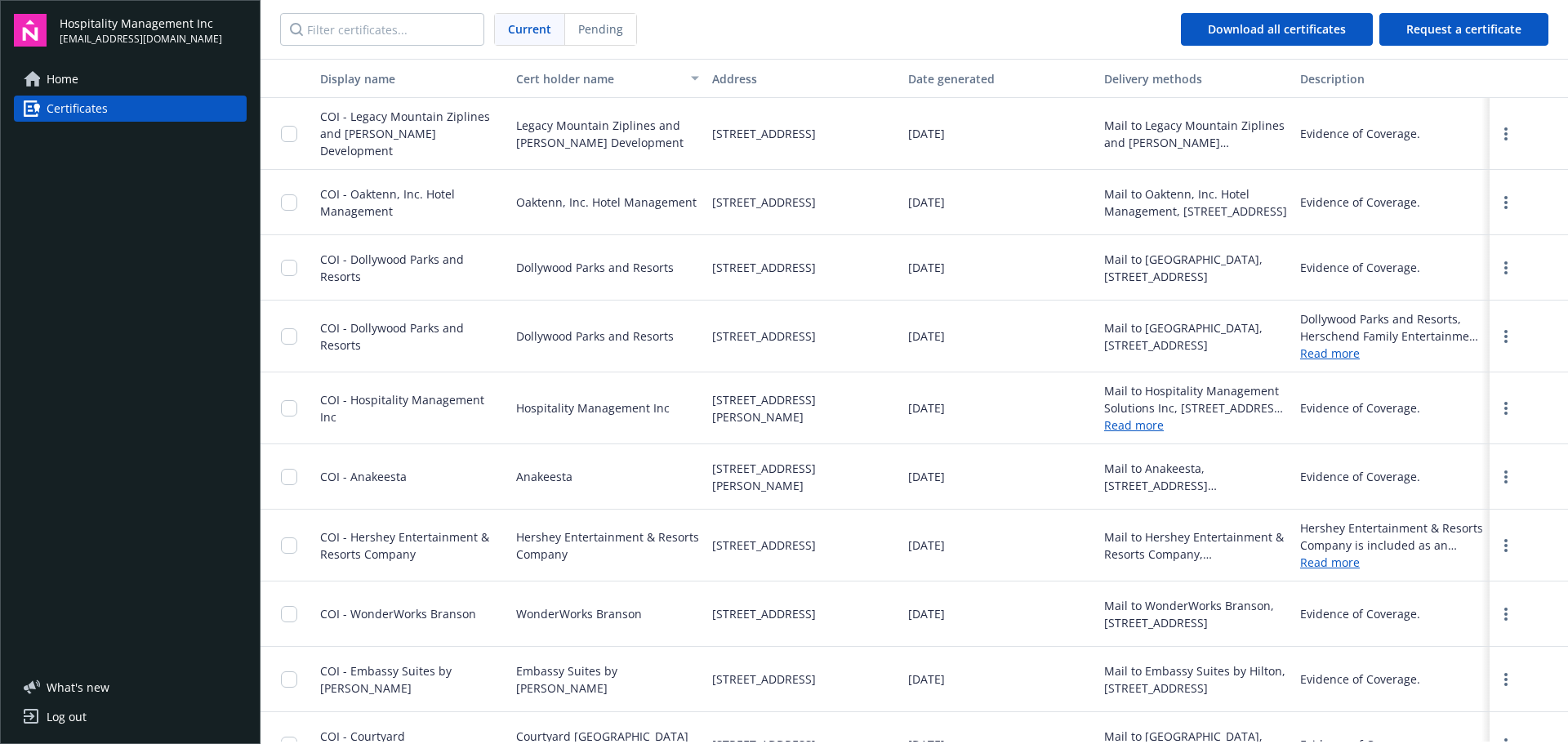
scroll to position [163, 0]
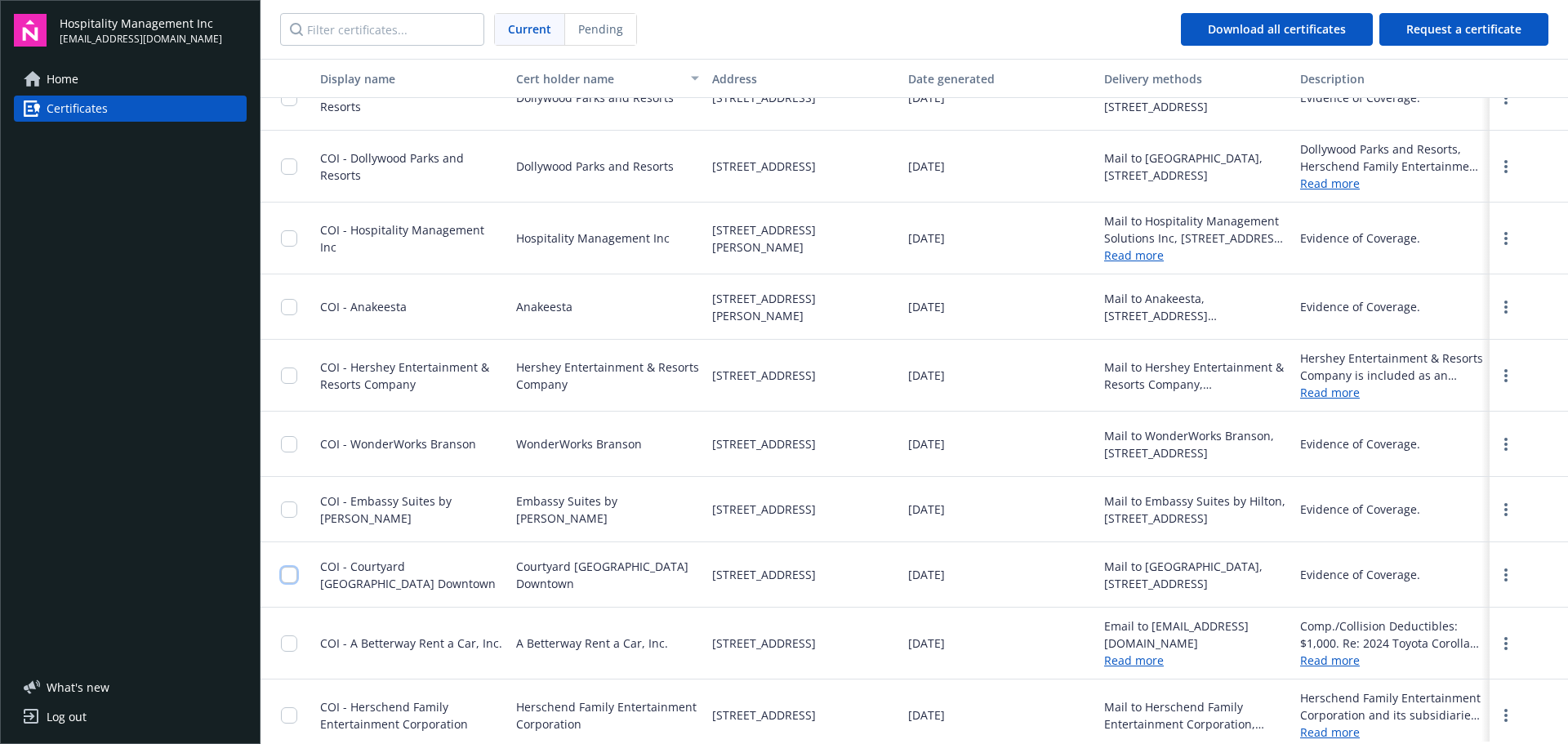
click at [287, 578] on input "checkbox" at bounding box center [288, 575] width 16 height 16
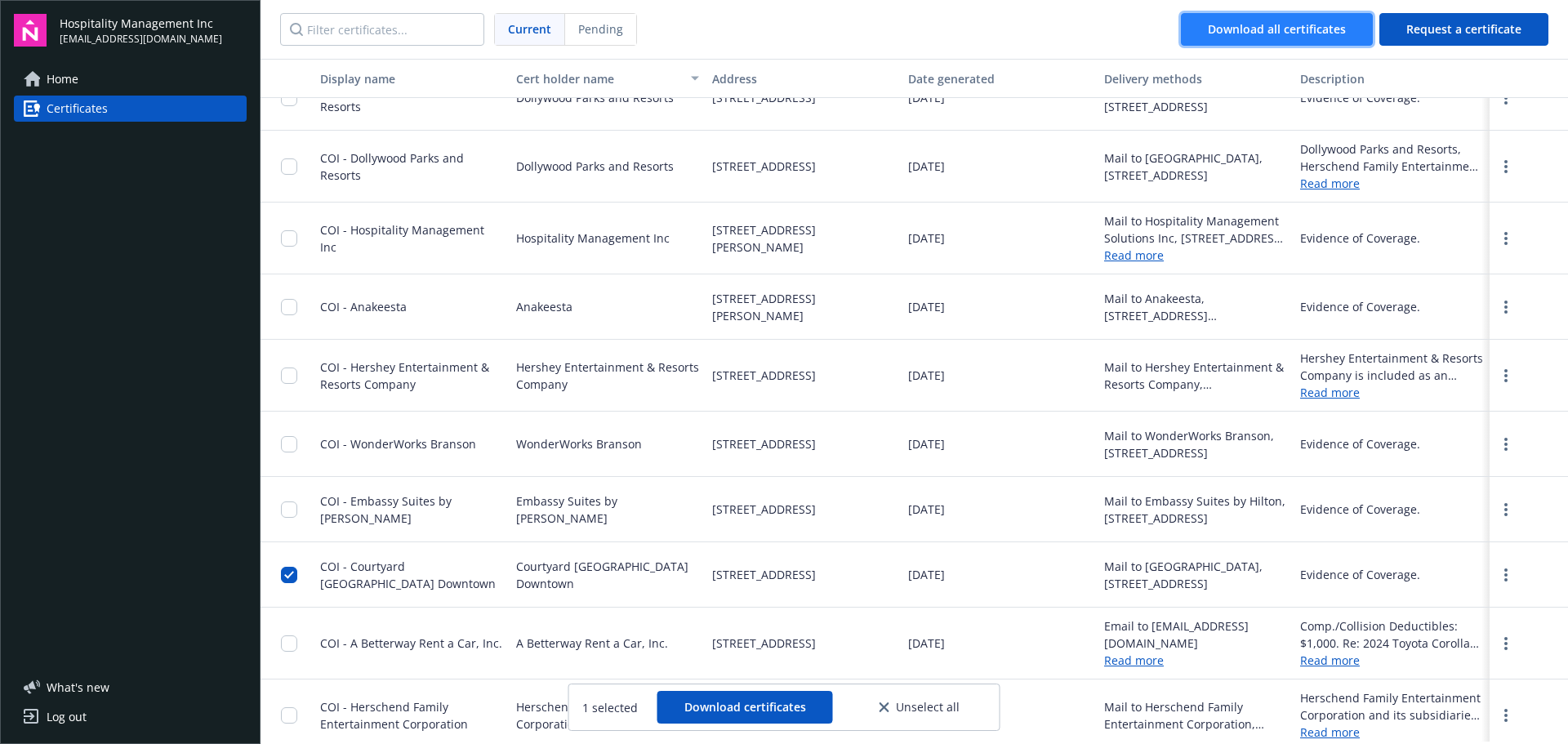
click at [1323, 20] on button "Download all certificates" at bounding box center [1277, 30] width 192 height 33
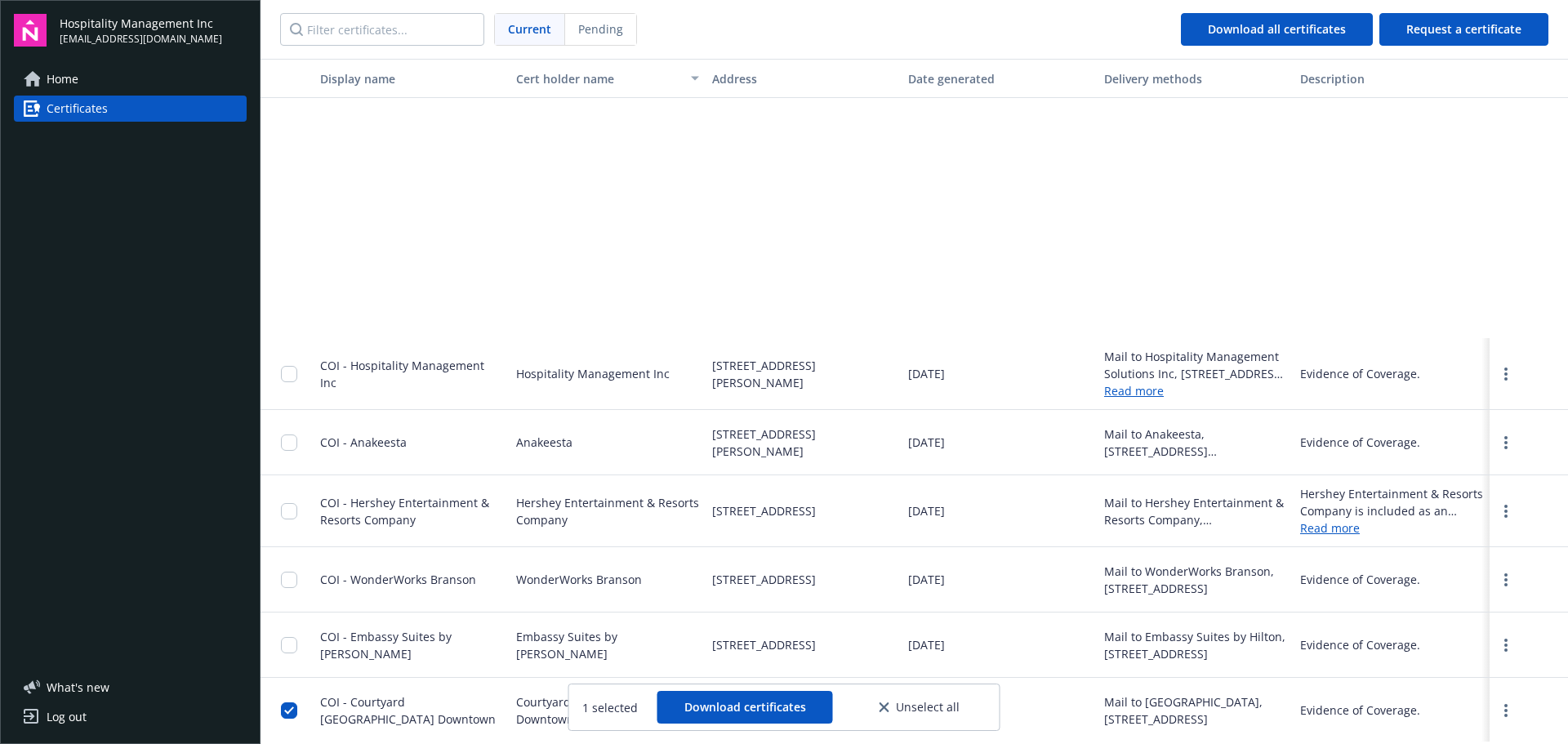
scroll to position [409, 0]
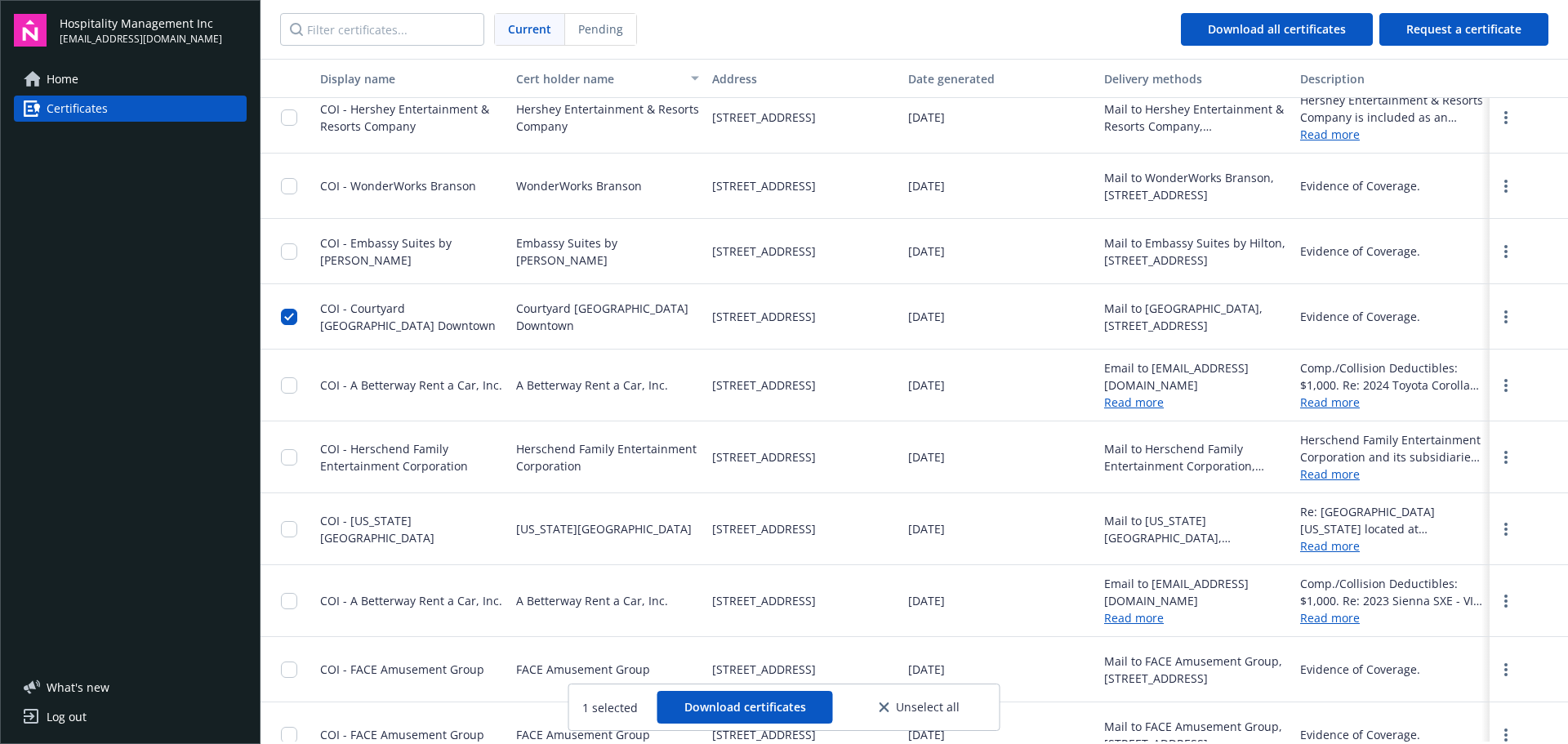
drag, startPoint x: 1493, startPoint y: 312, endPoint x: 1483, endPoint y: 320, distance: 12.8
click at [1505, 312] on icon "more" at bounding box center [1506, 317] width 3 height 13
click at [1458, 348] on link "Download" at bounding box center [1461, 350] width 107 height 33
click at [290, 320] on input "checkbox" at bounding box center [288, 316] width 16 height 16
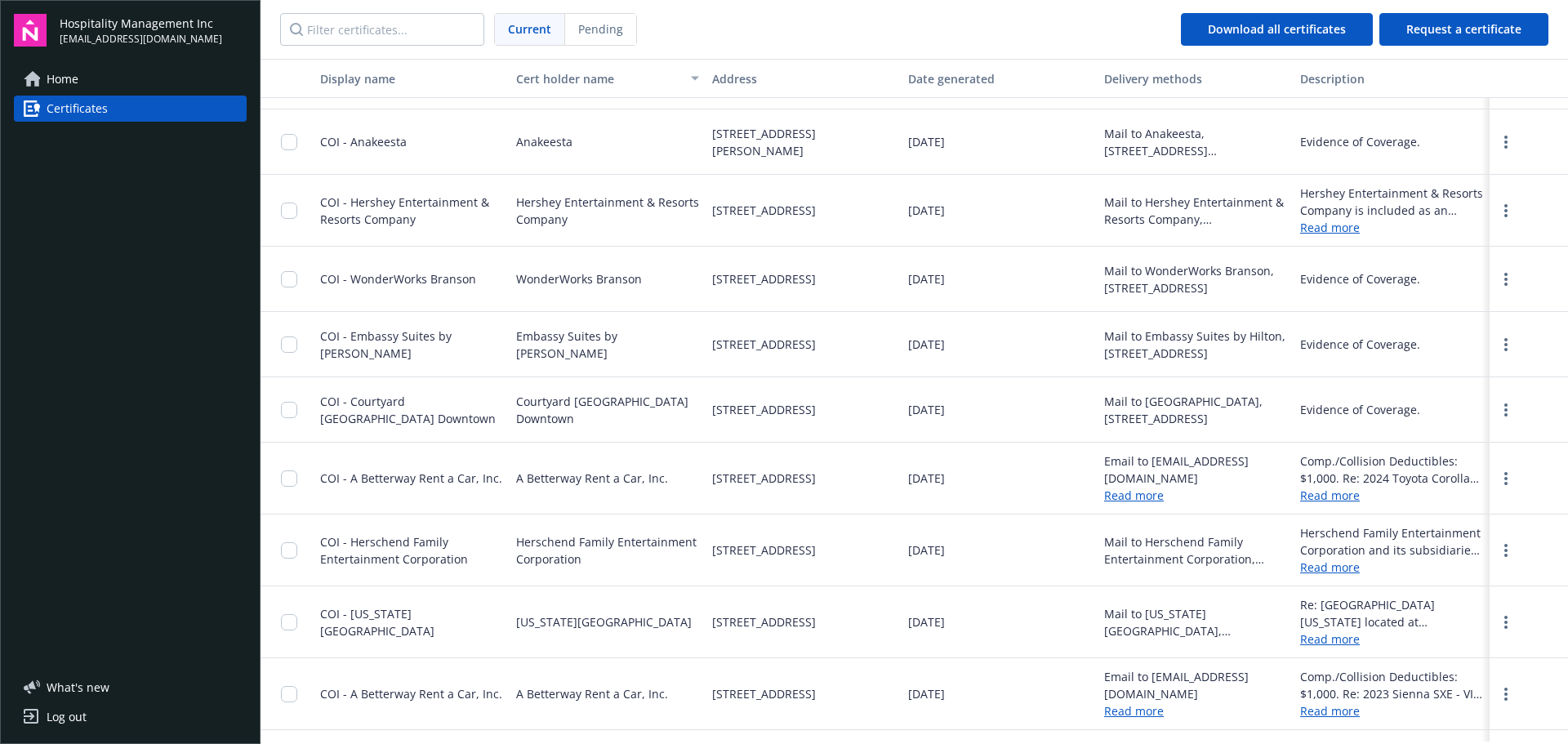
scroll to position [327, 0]
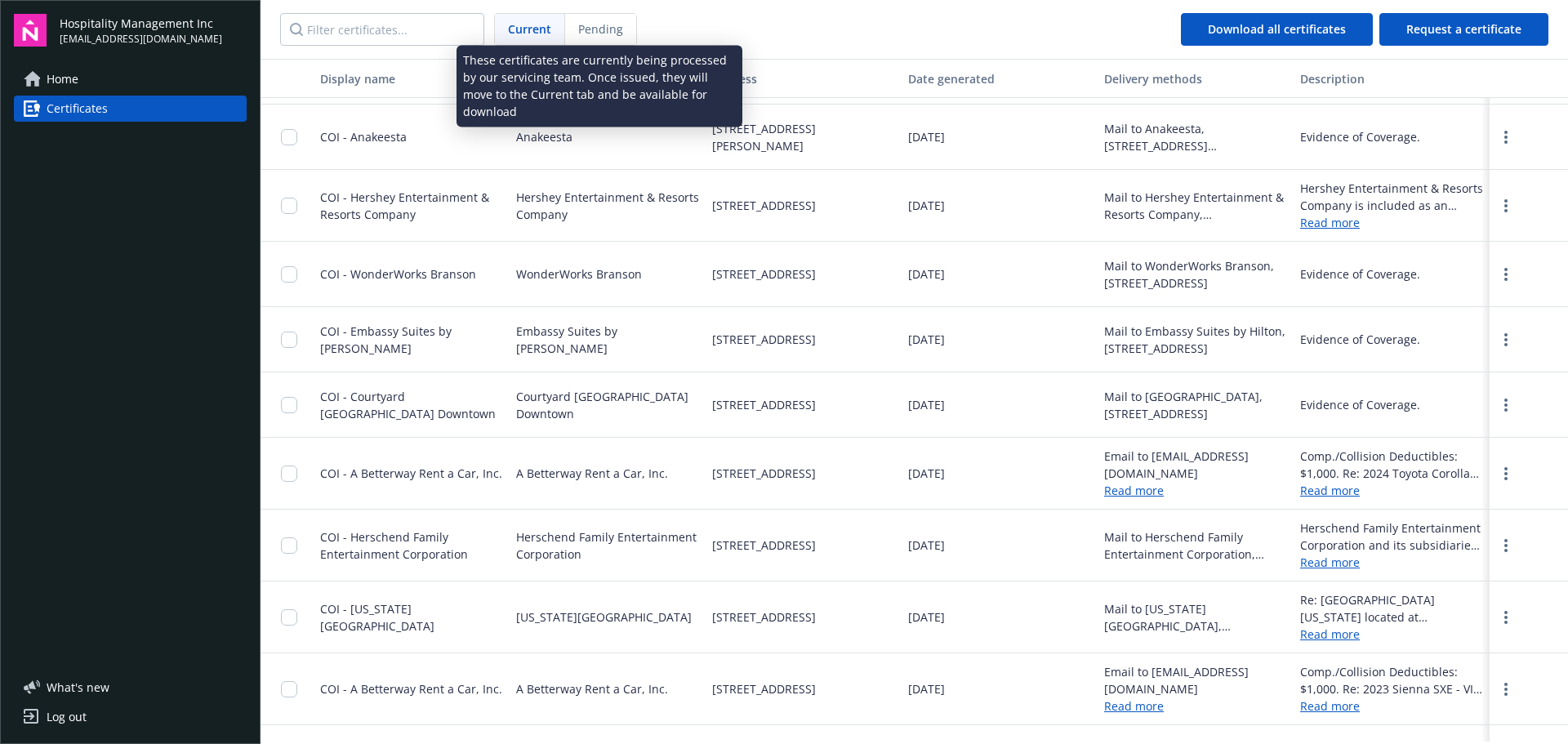
click at [618, 32] on span "Pending" at bounding box center [600, 29] width 45 height 17
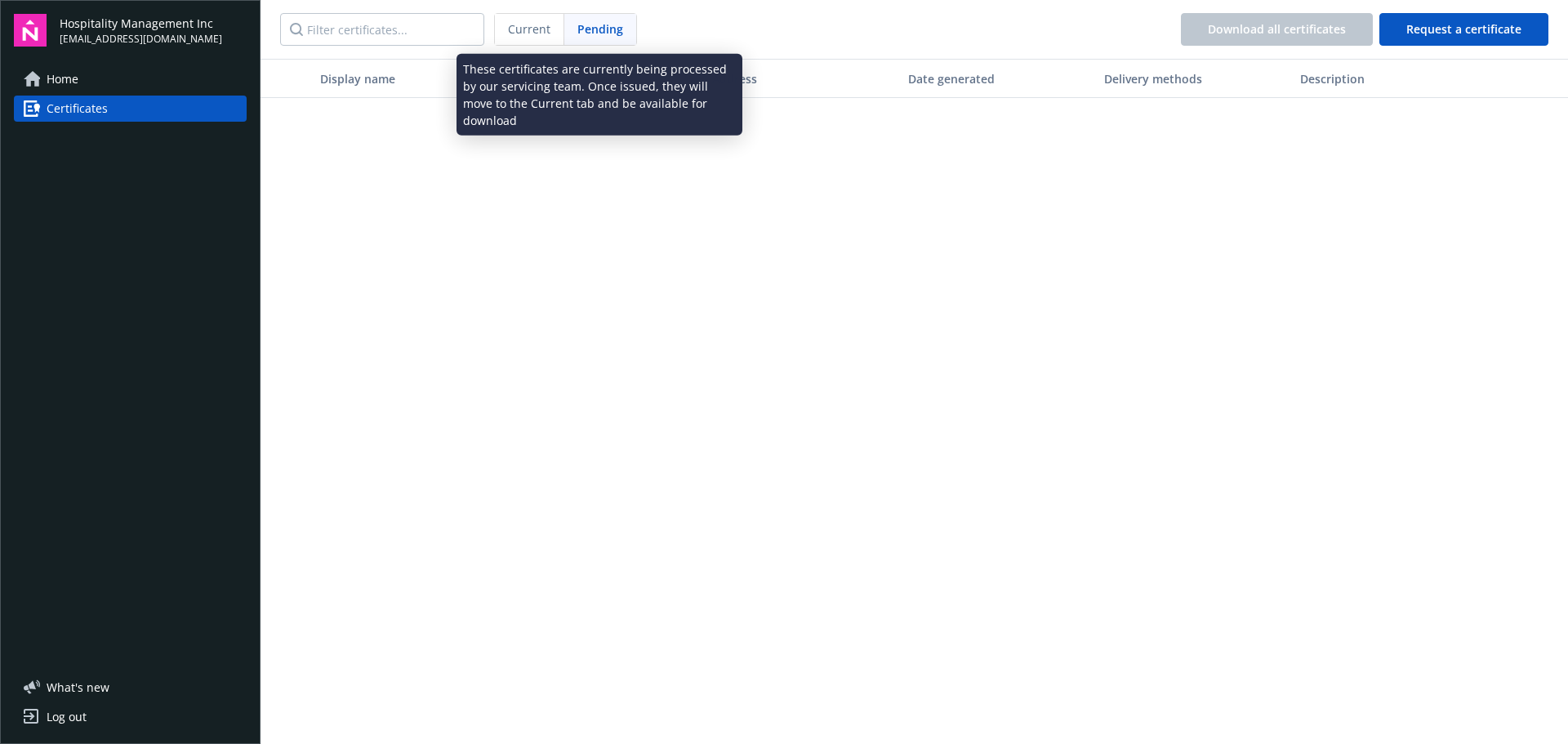
scroll to position [0, 0]
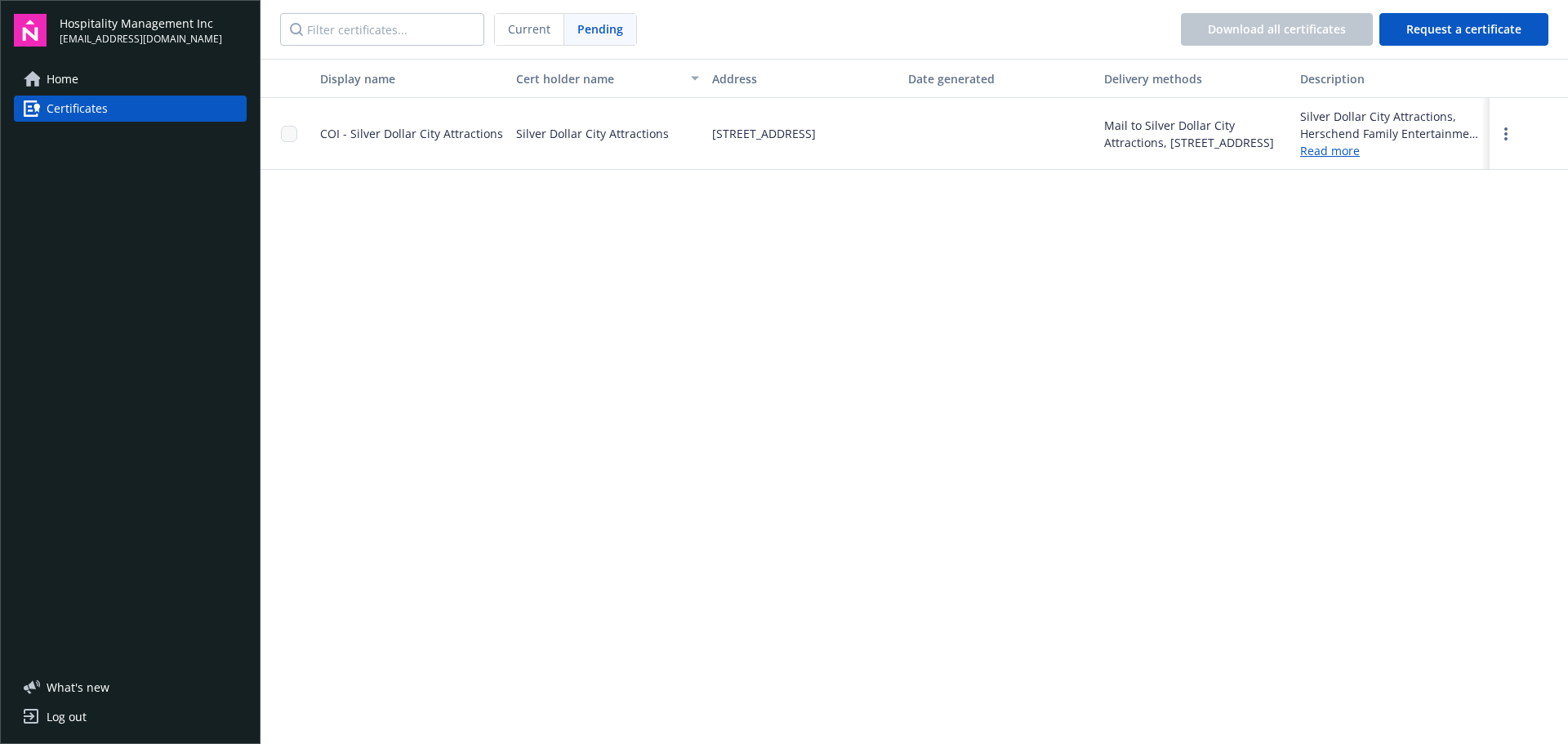
click at [546, 32] on span "Current" at bounding box center [529, 29] width 42 height 17
